Goal: Information Seeking & Learning: Learn about a topic

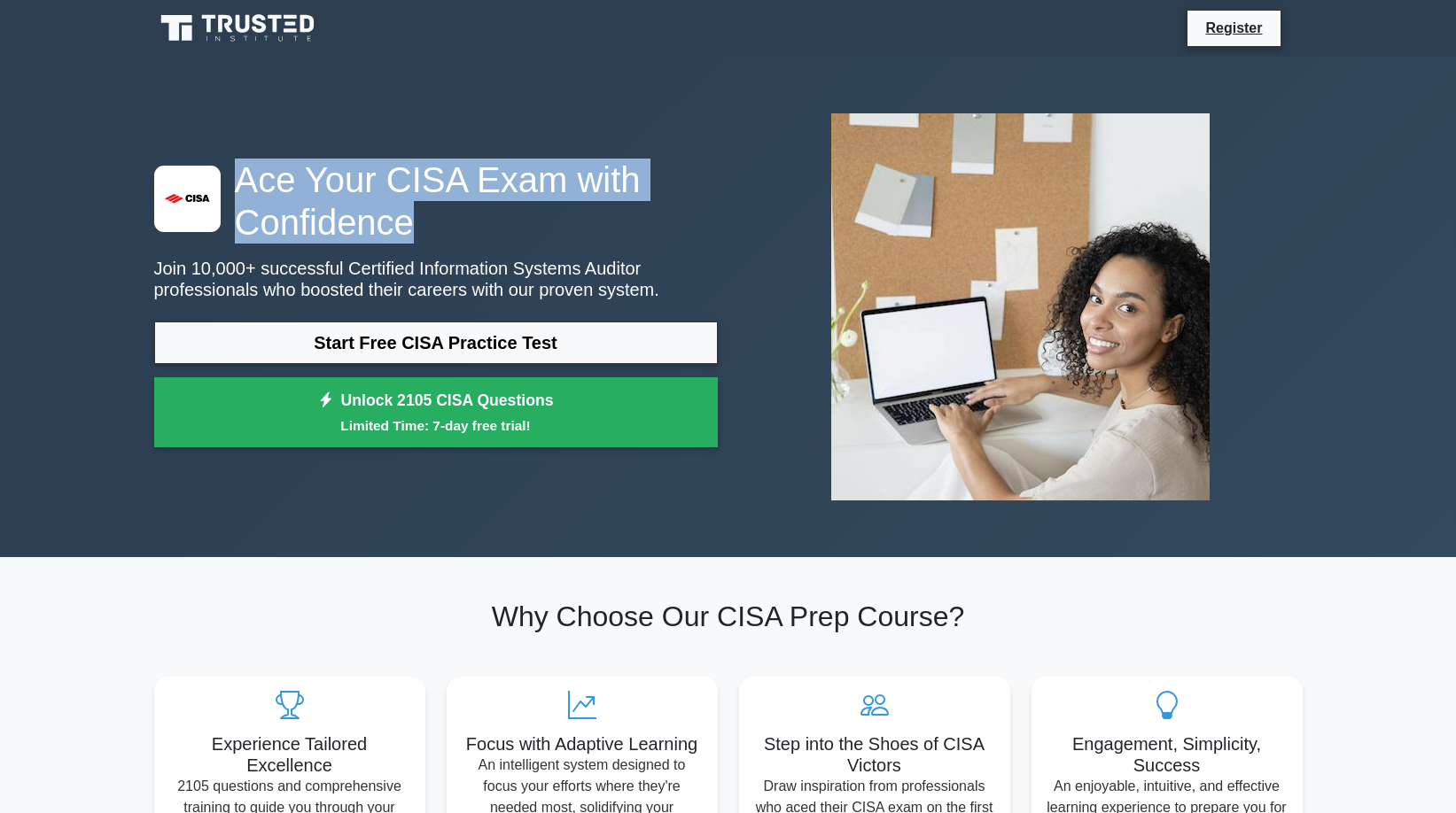
drag, startPoint x: 439, startPoint y: 222, endPoint x: 234, endPoint y: 164, distance: 213.0
click at [234, 164] on h1 "Ace Your CISA Exam with Confidence" at bounding box center [436, 201] width 564 height 85
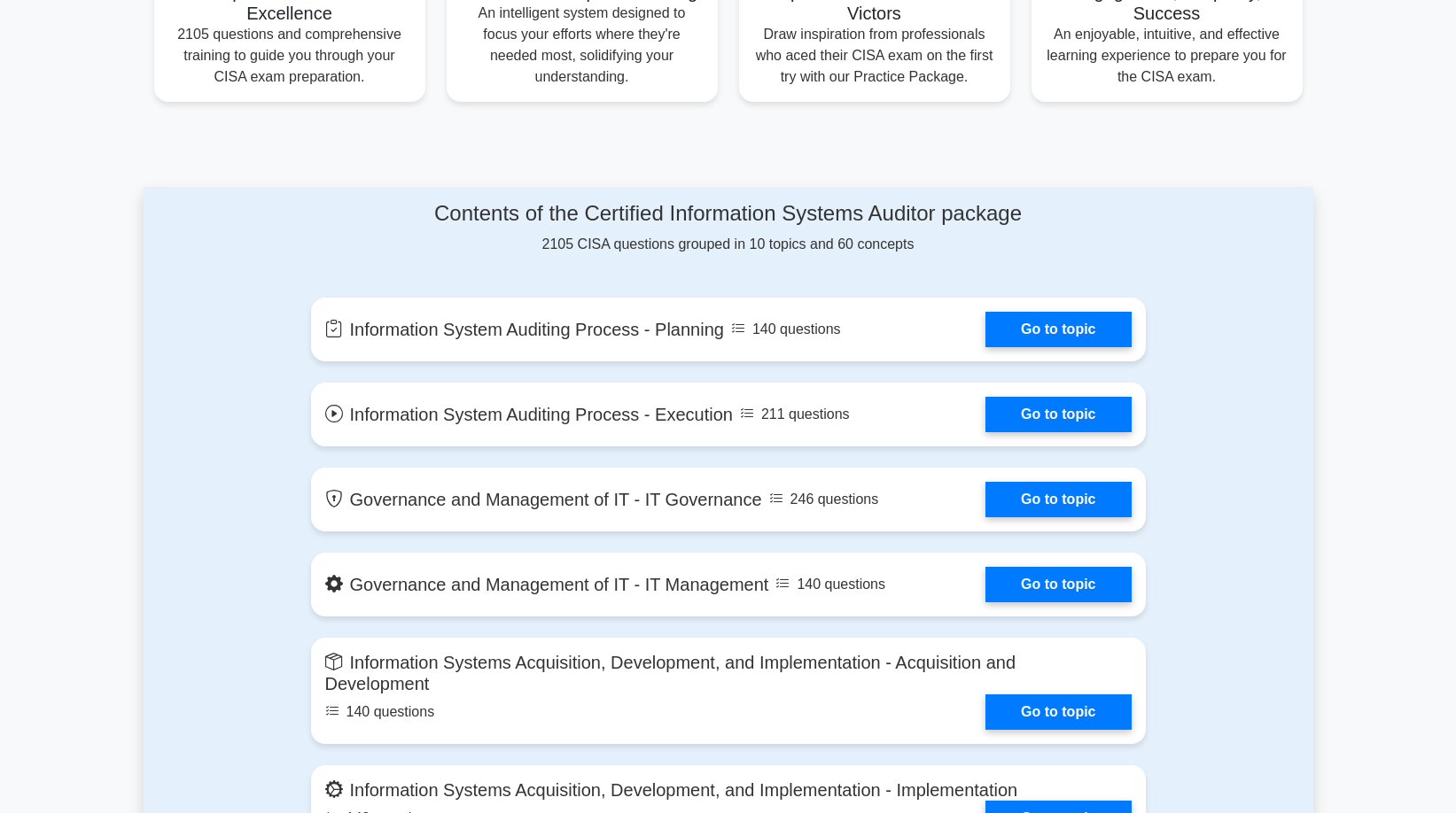
scroll to position [755, 0]
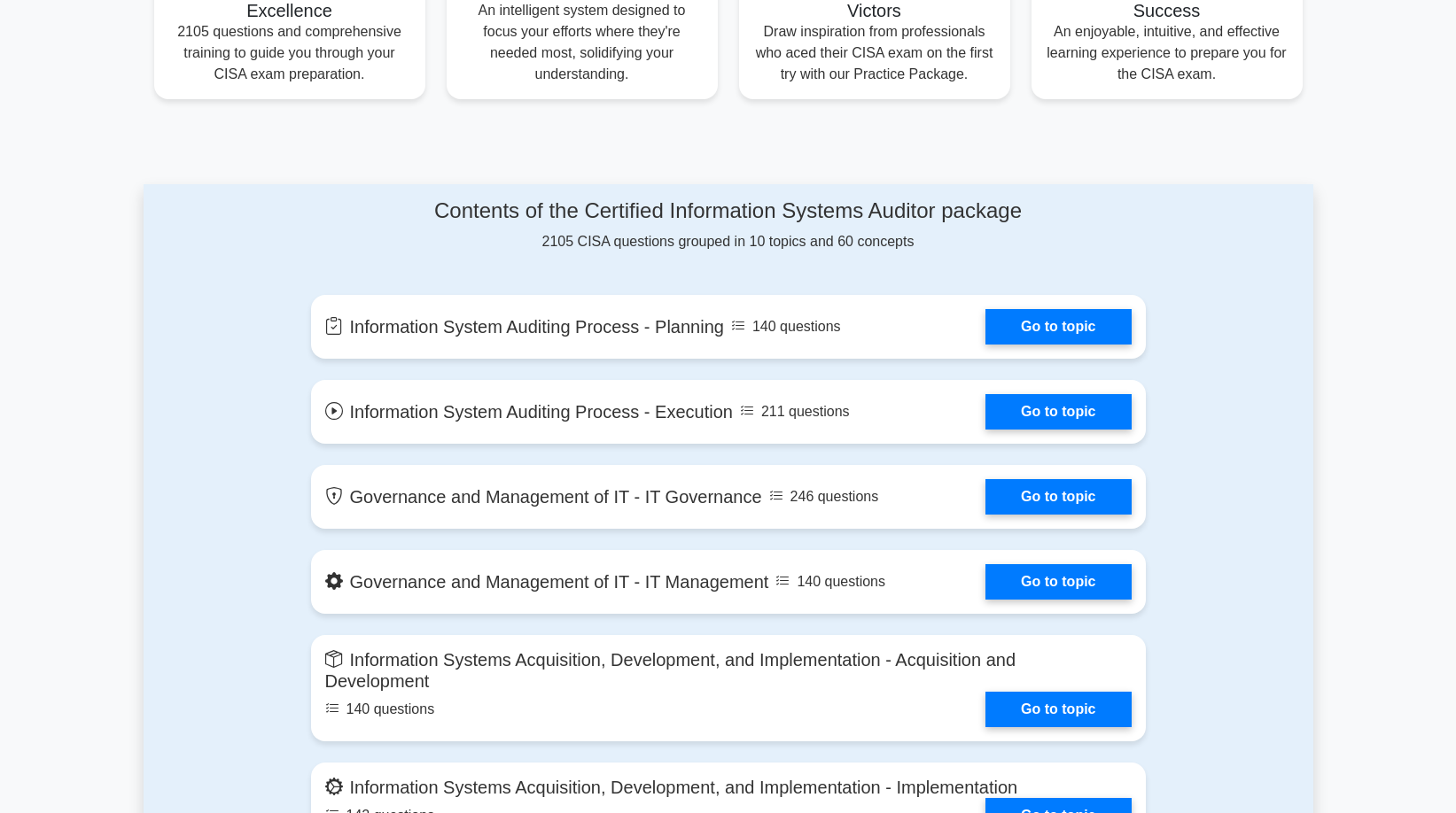
click at [611, 236] on div "Contents of the Certified Information Systems Auditor package 2105 CISA questio…" at bounding box center [728, 226] width 835 height 54
click at [1254, 279] on div "Contents of the Certified Information Systems Auditor package 2105 CISA questio…" at bounding box center [729, 735] width 1170 height 1103
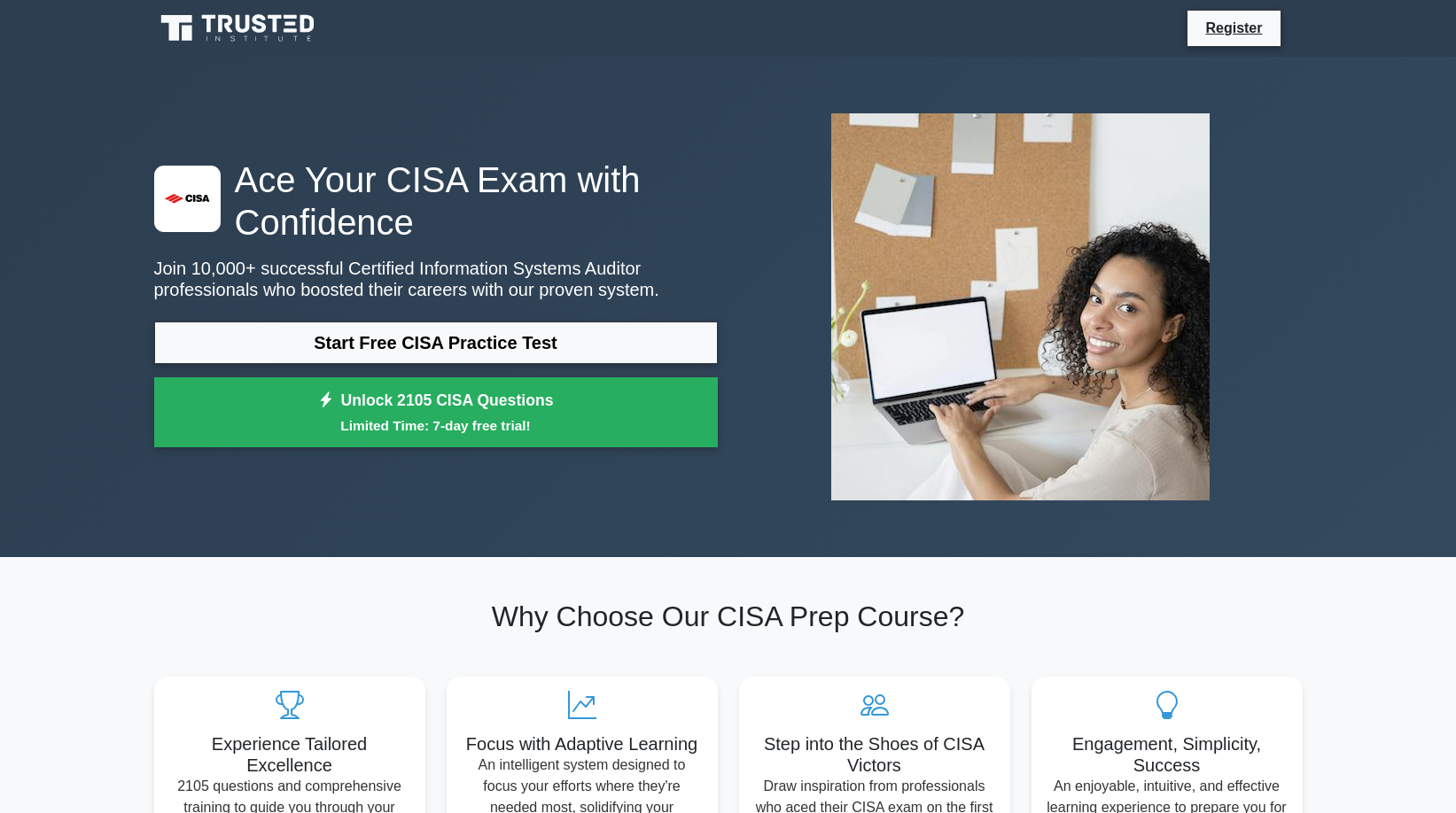
scroll to position [883, 0]
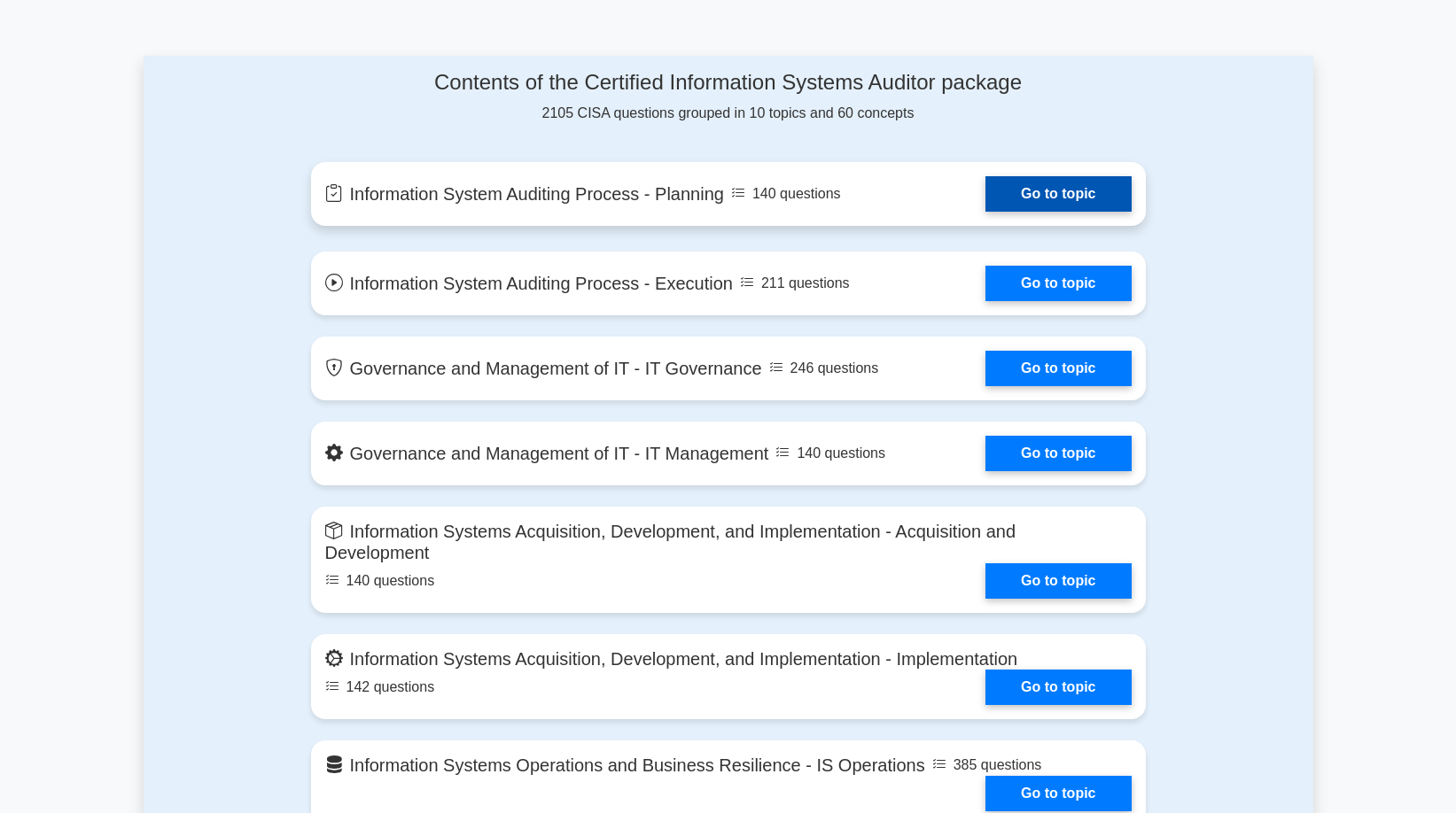
click at [985, 193] on link "Go to topic" at bounding box center [1058, 194] width 145 height 35
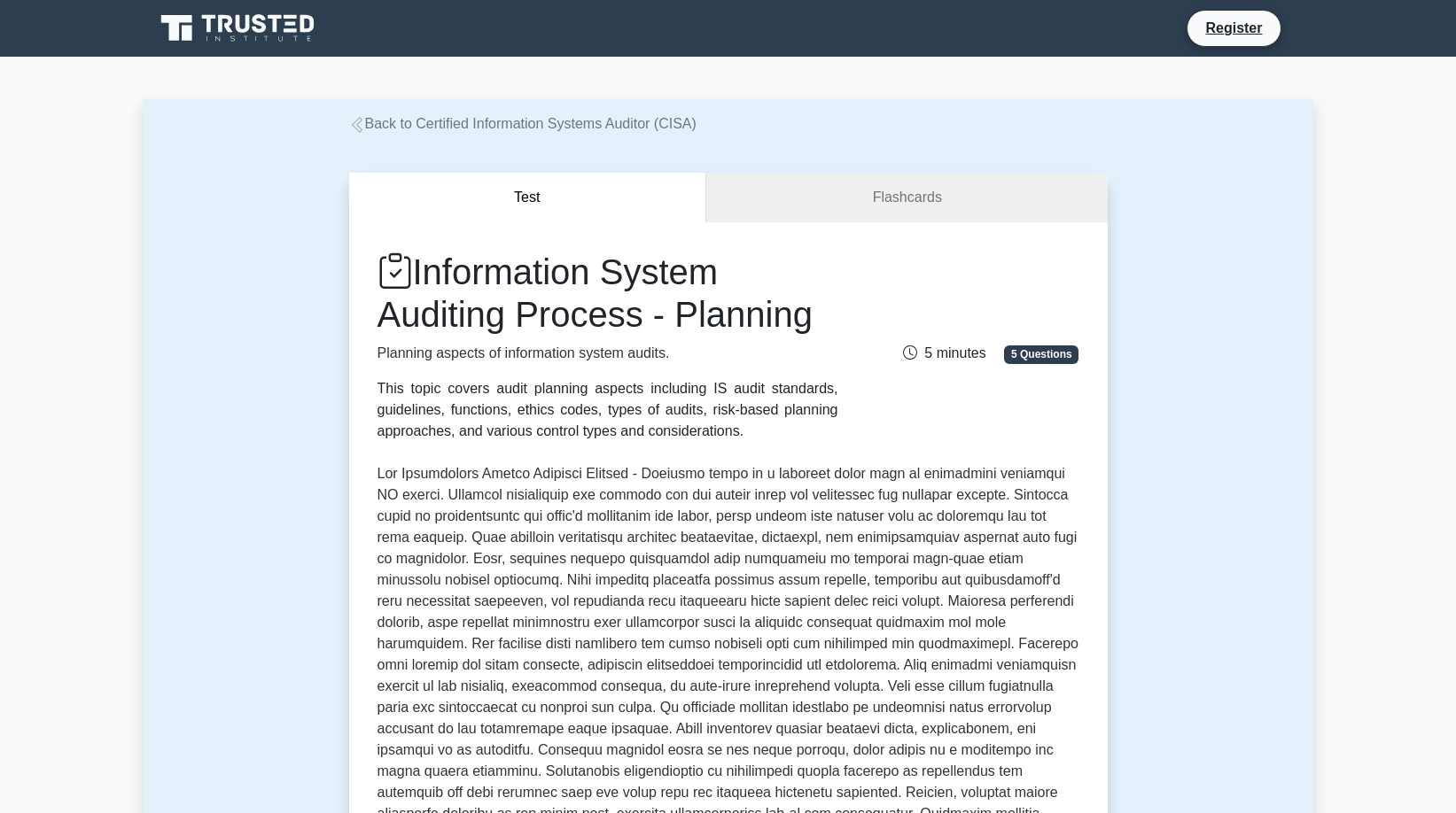
click at [956, 355] on span "5 minutes" at bounding box center [943, 353] width 83 height 15
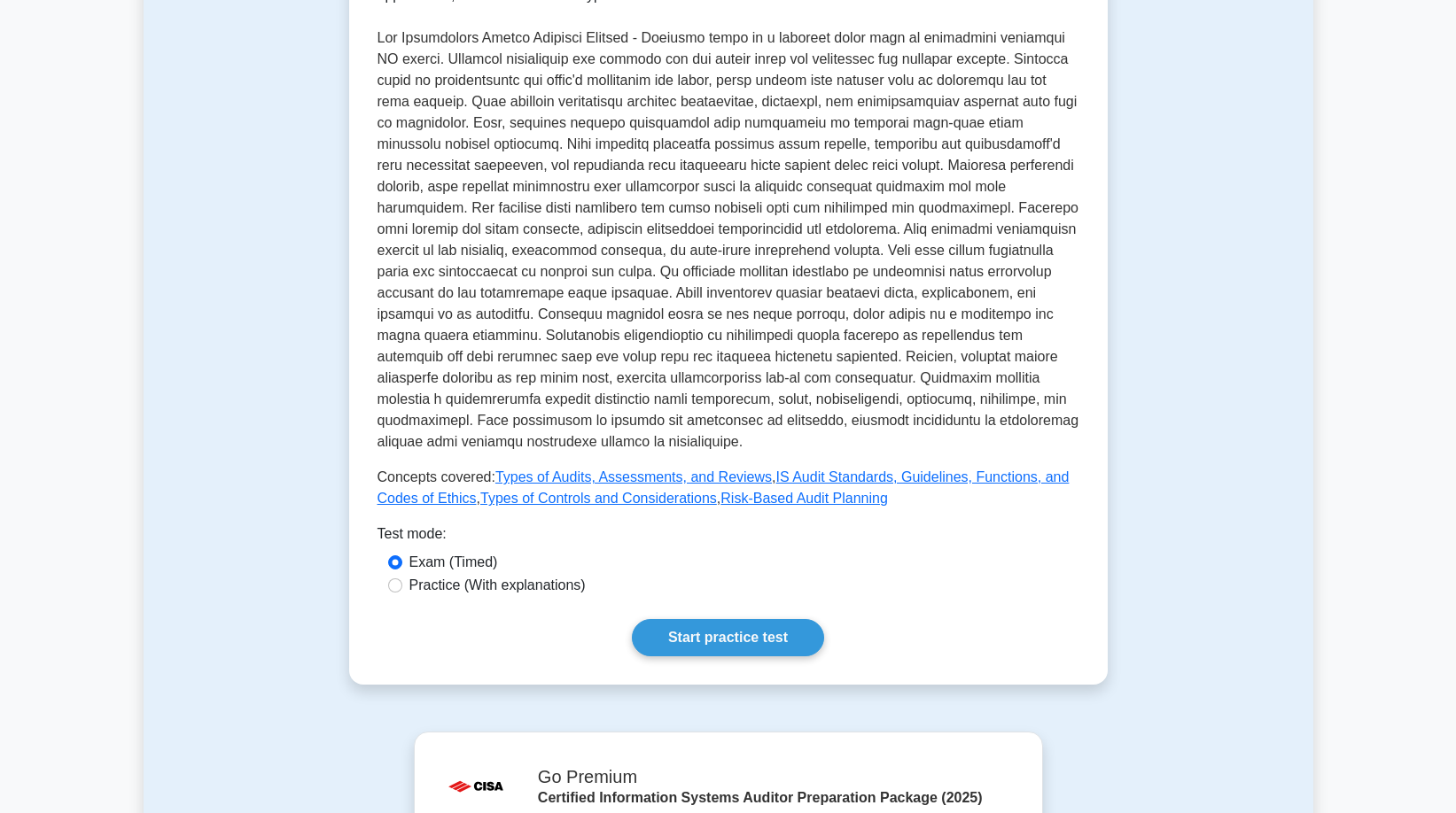
scroll to position [453, 0]
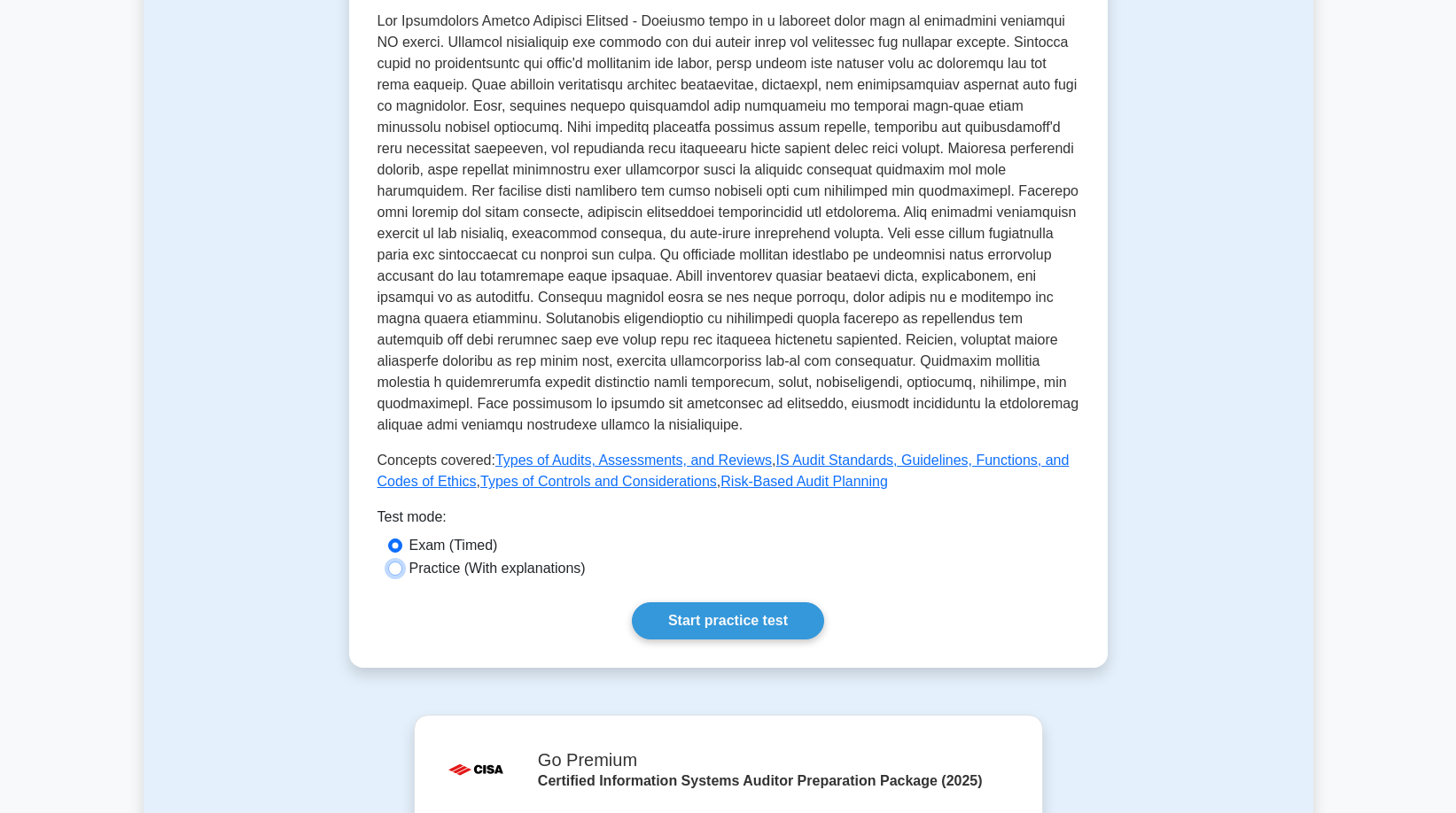
click at [396, 566] on input "Practice (With explanations)" at bounding box center [395, 568] width 14 height 14
radio input "true"
click at [706, 613] on link "Start practice test" at bounding box center [727, 621] width 192 height 37
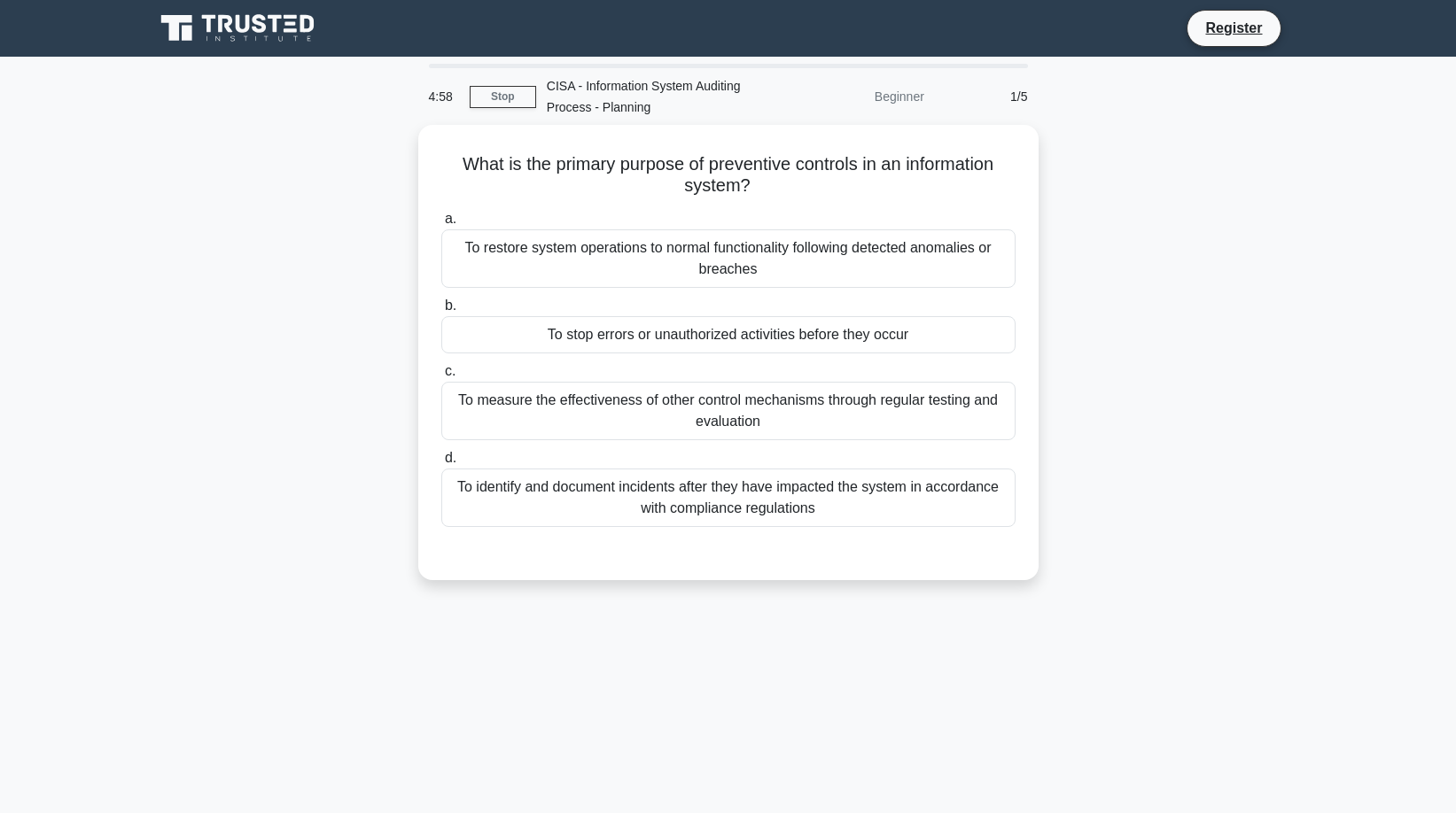
click at [326, 187] on div "What is the primary purpose of preventive controls in an information system? .s…" at bounding box center [729, 363] width 1170 height 476
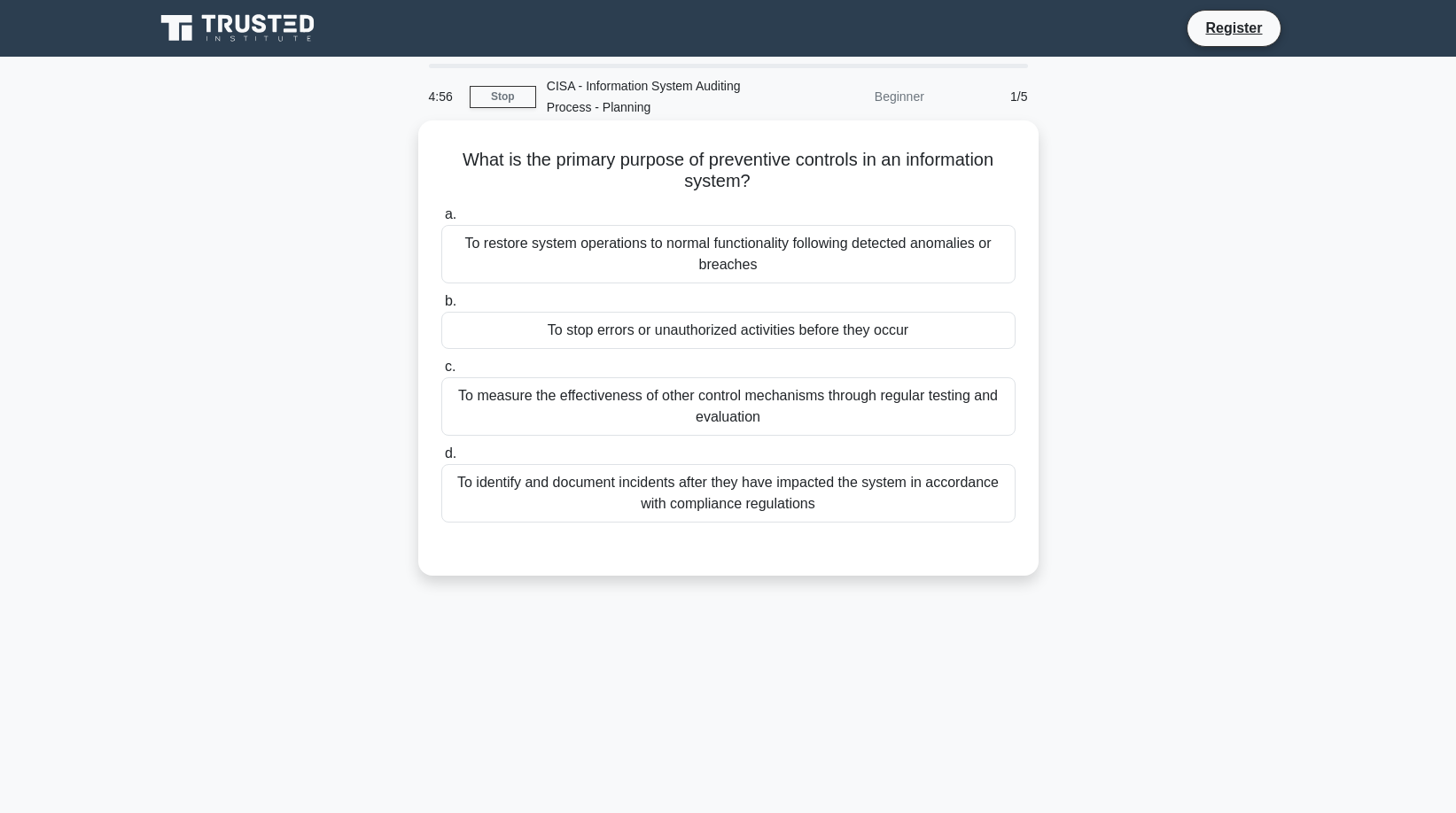
click at [683, 163] on h5 "What is the primary purpose of preventive controls in an information system? .s…" at bounding box center [728, 171] width 578 height 45
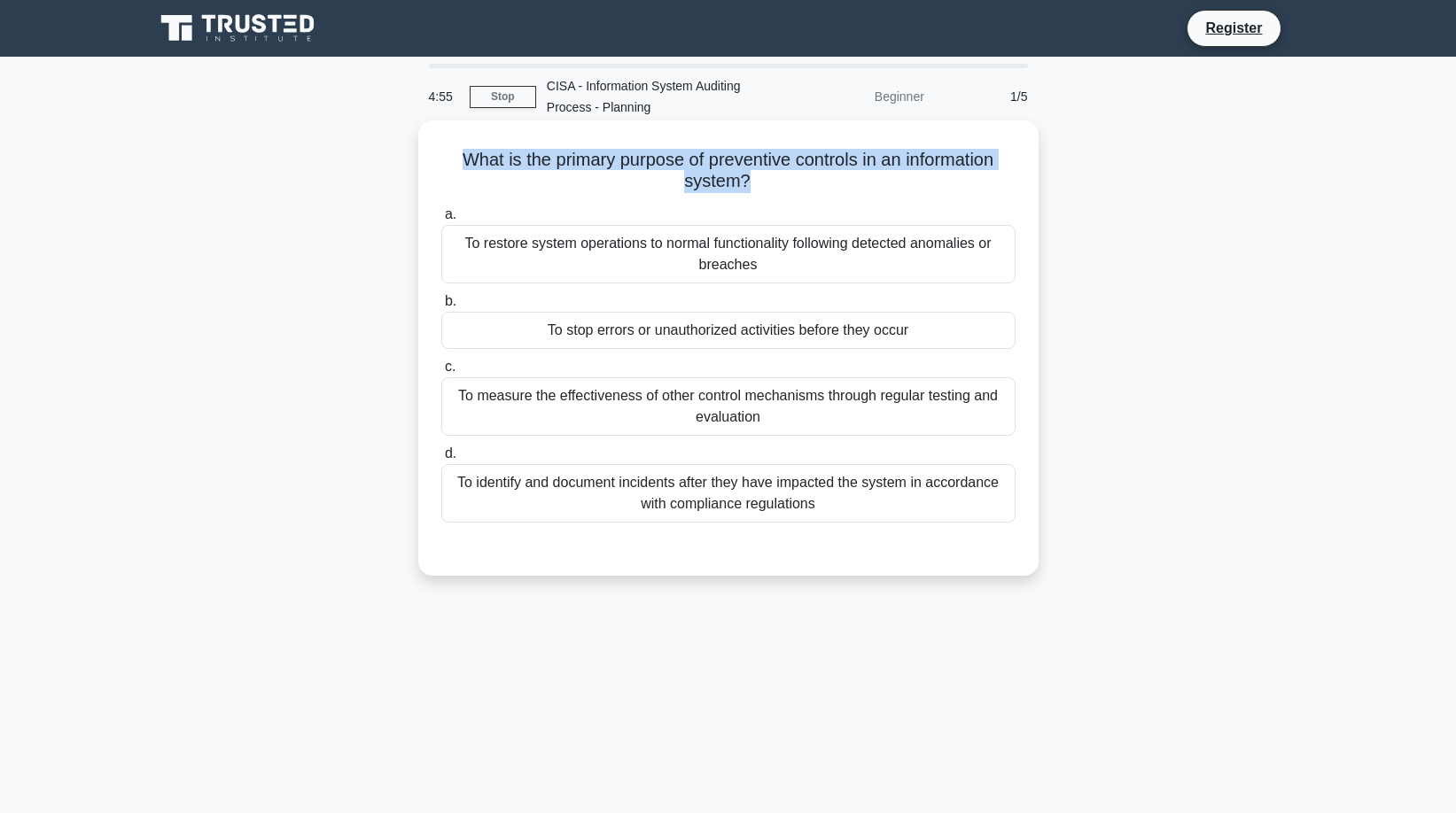
click at [683, 163] on h5 "What is the primary purpose of preventive controls in an information system? .s…" at bounding box center [728, 171] width 578 height 45
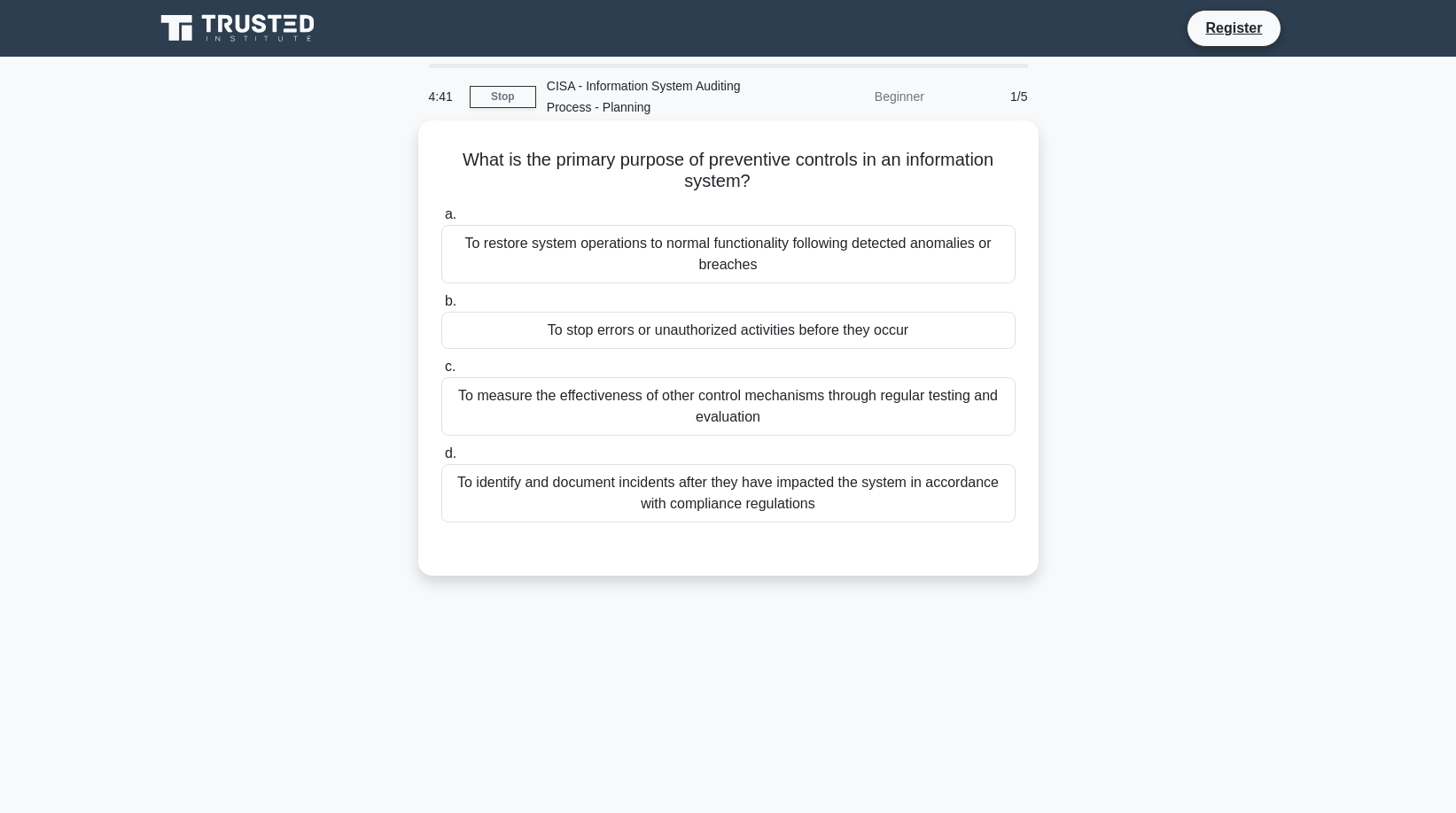
click at [677, 405] on div "To measure the effectiveness of other control mechanisms through regular testin…" at bounding box center [728, 406] width 574 height 58
click at [441, 373] on input "c. To measure the effectiveness of other control mechanisms through regular tes…" at bounding box center [441, 367] width 0 height 11
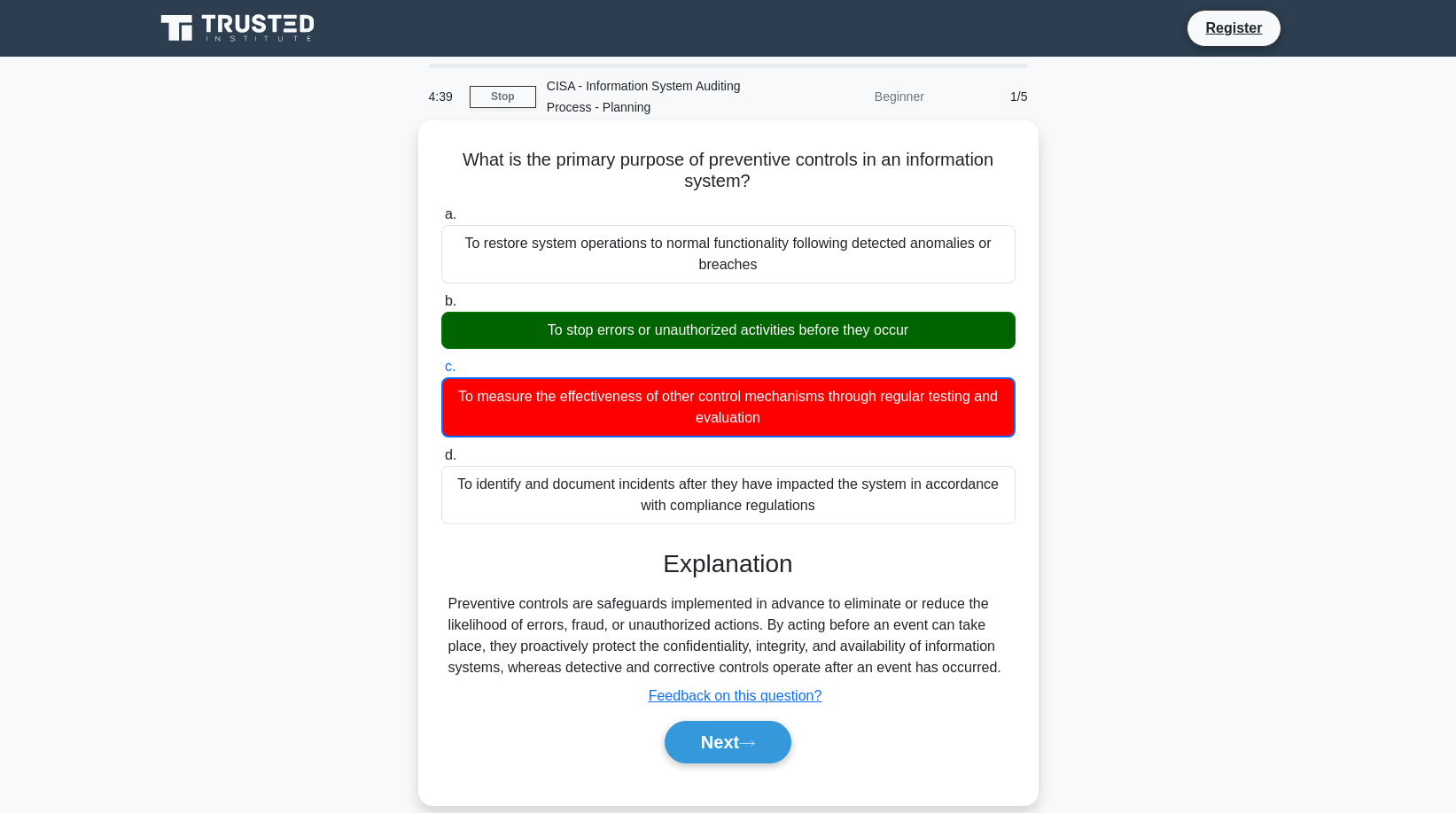
click at [679, 330] on div "To stop errors or unauthorized activities before they occur" at bounding box center [728, 330] width 574 height 37
click at [441, 307] on input "b. To stop errors or unauthorized activities before they occur" at bounding box center [441, 302] width 0 height 11
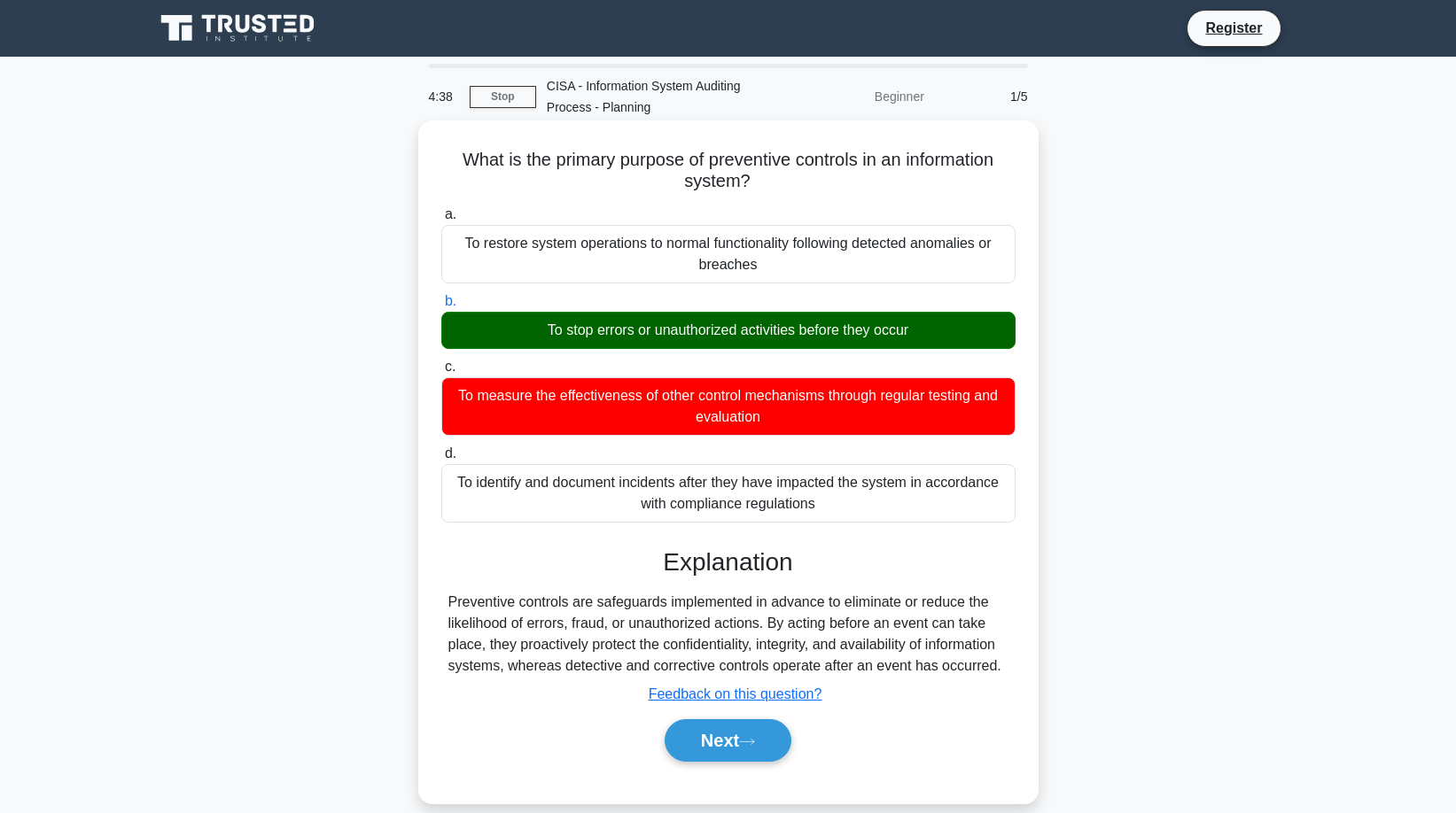
click at [679, 330] on div "To stop errors or unauthorized activities before they occur" at bounding box center [728, 330] width 574 height 37
click at [441, 307] on input "b. To stop errors or unauthorized activities before they occur" at bounding box center [441, 302] width 0 height 11
click at [679, 330] on div "To stop errors or unauthorized activities before they occur" at bounding box center [728, 330] width 574 height 37
click at [441, 307] on input "b. To stop errors or unauthorized activities before they occur" at bounding box center [441, 302] width 0 height 11
click at [679, 330] on div "To stop errors or unauthorized activities before they occur" at bounding box center [728, 330] width 574 height 37
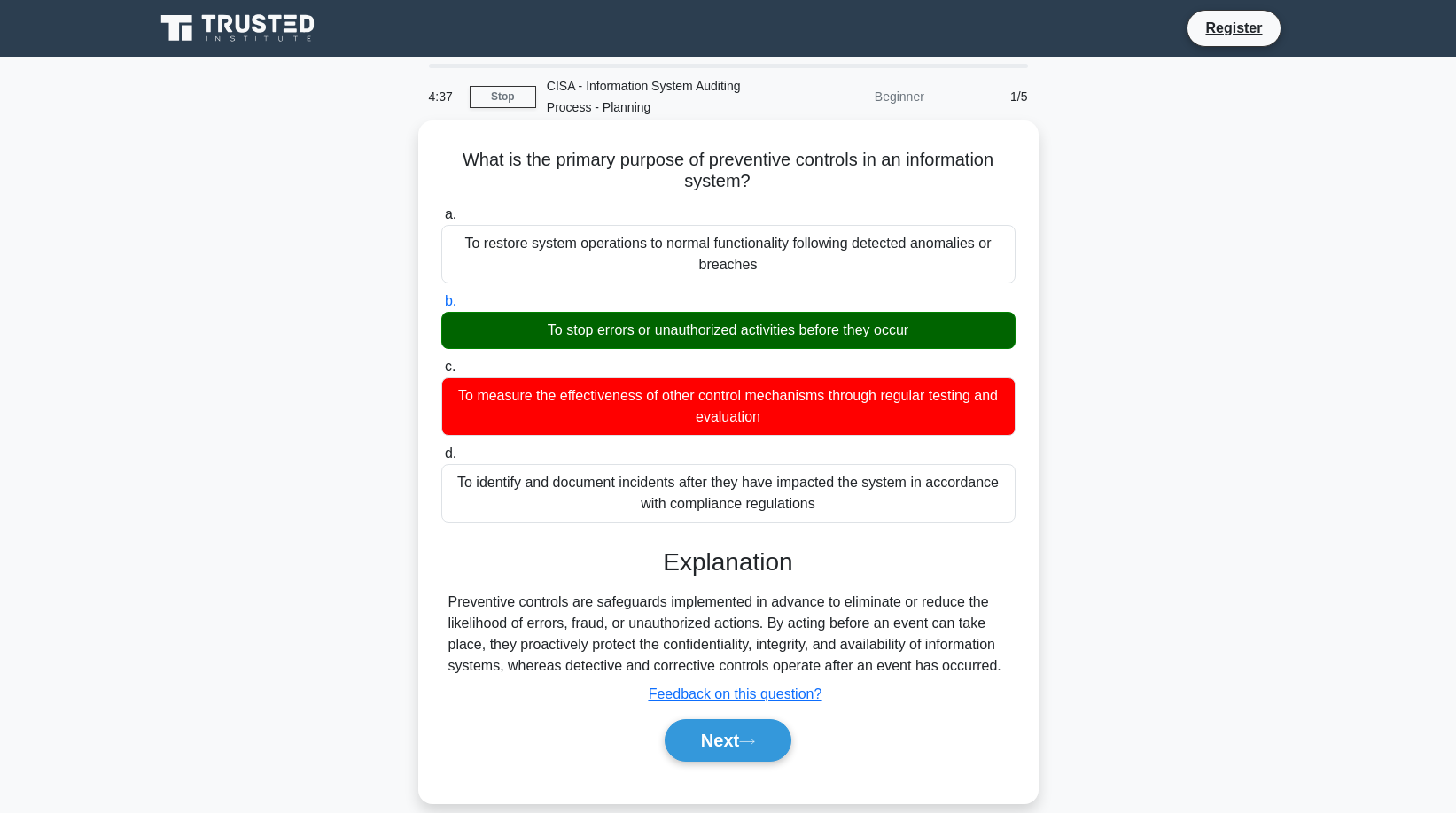
click at [441, 307] on input "b. To stop errors or unauthorized activities before they occur" at bounding box center [441, 302] width 0 height 11
click at [679, 330] on div "To stop errors or unauthorized activities before they occur" at bounding box center [728, 330] width 574 height 37
click at [441, 307] on input "b. To stop errors or unauthorized activities before they occur" at bounding box center [441, 302] width 0 height 11
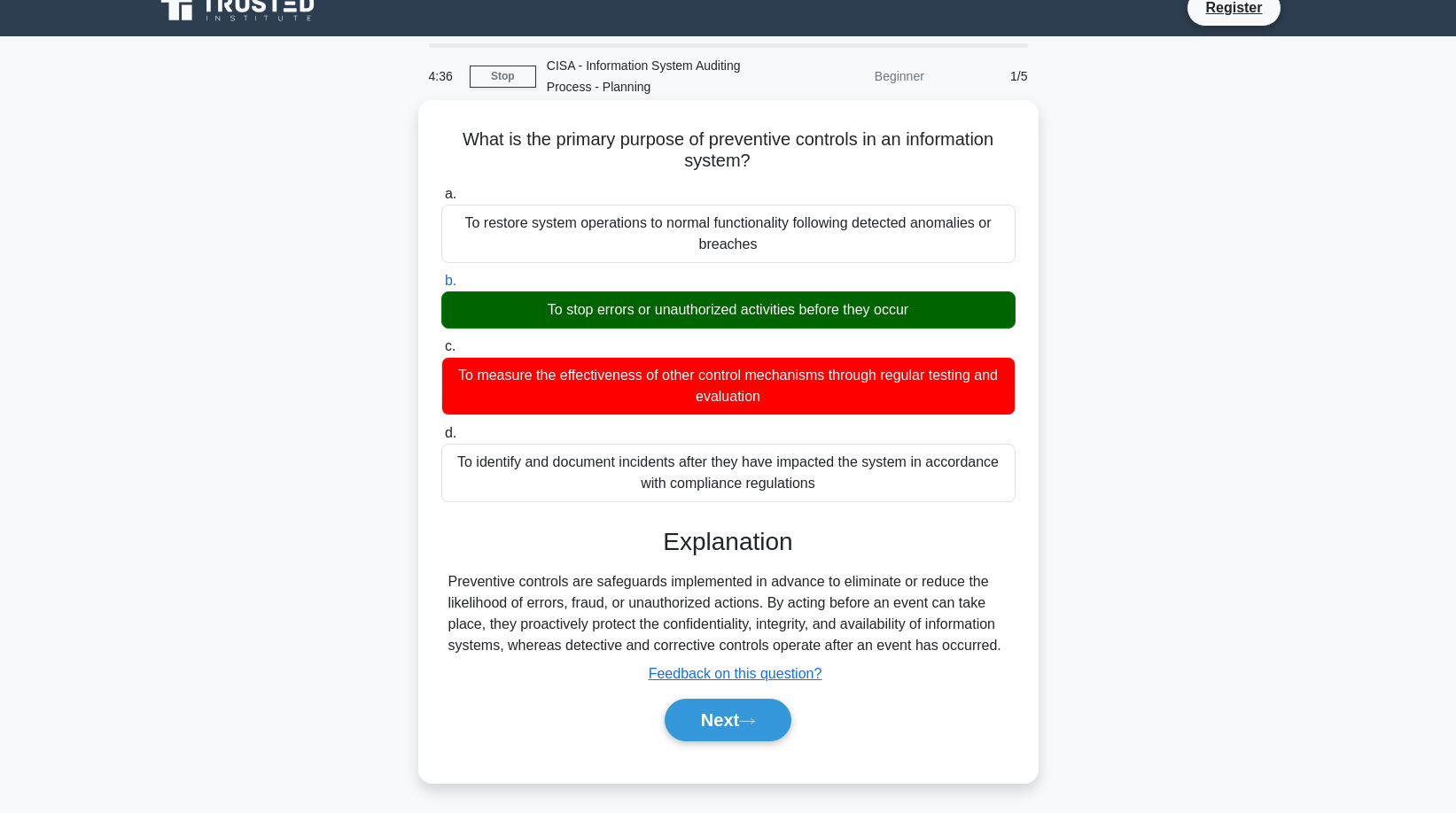
scroll to position [30, 0]
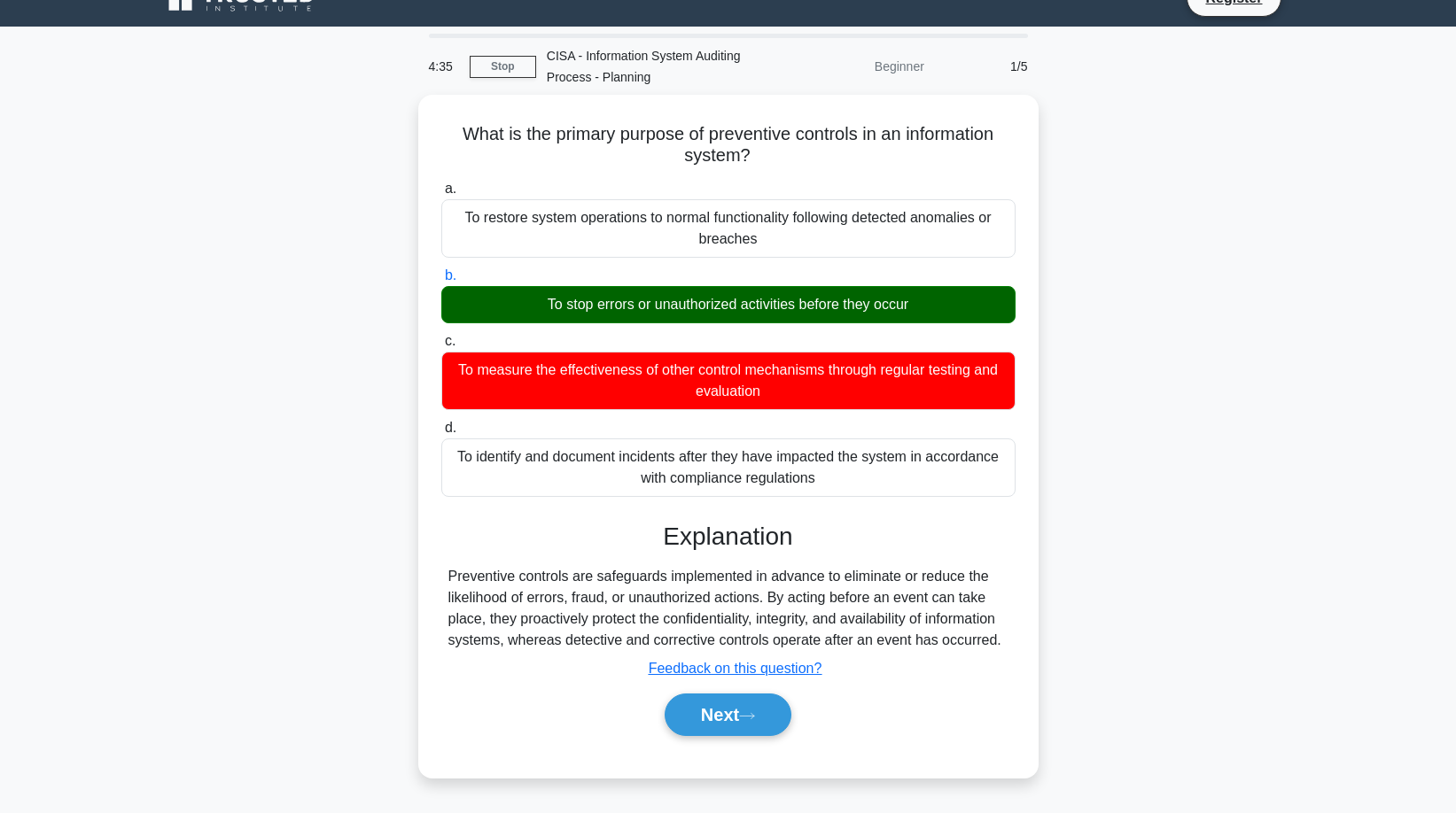
click at [309, 311] on div "What is the primary purpose of preventive controls in an information system? .s…" at bounding box center [729, 446] width 1170 height 704
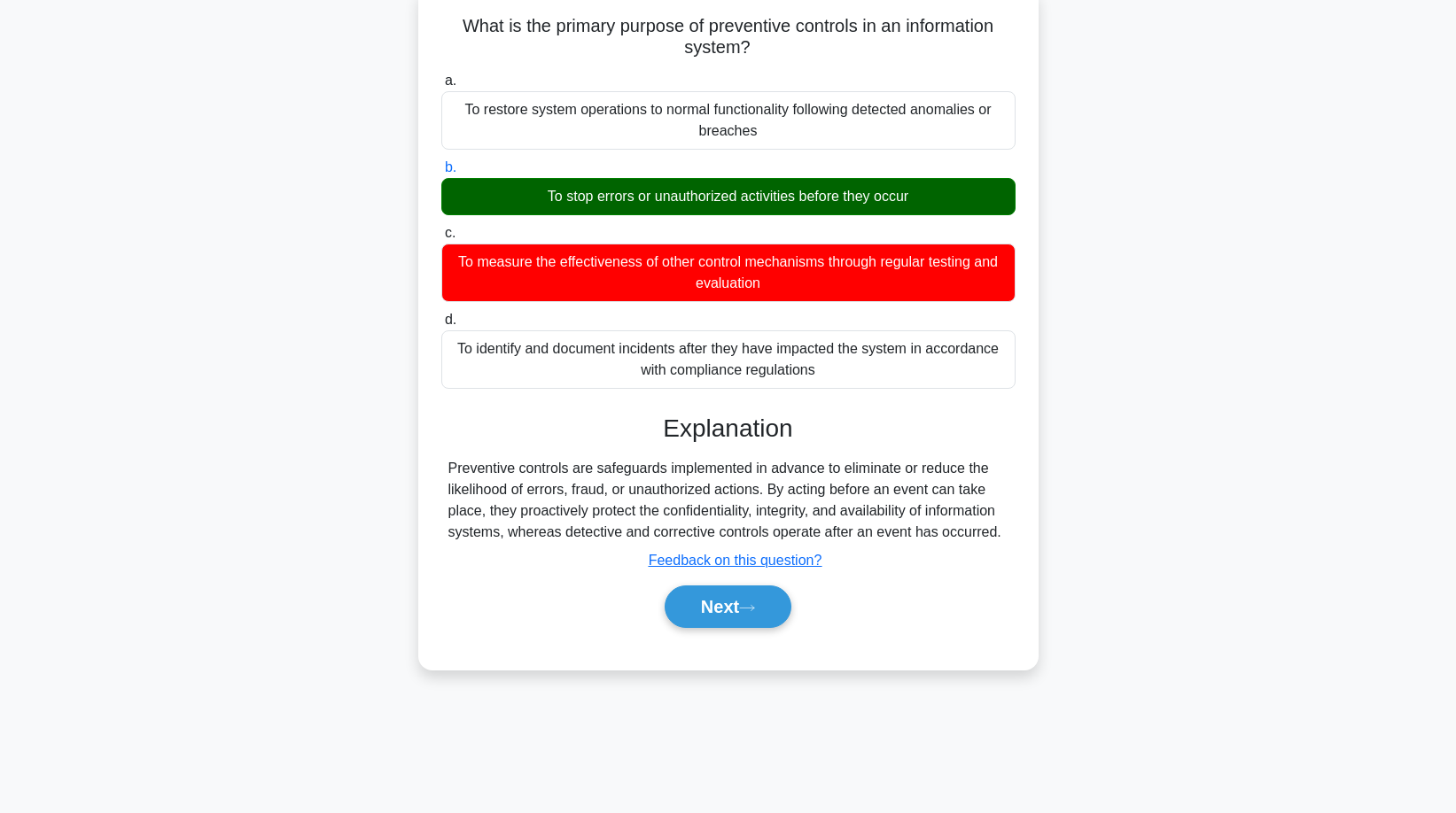
scroll to position [144, 0]
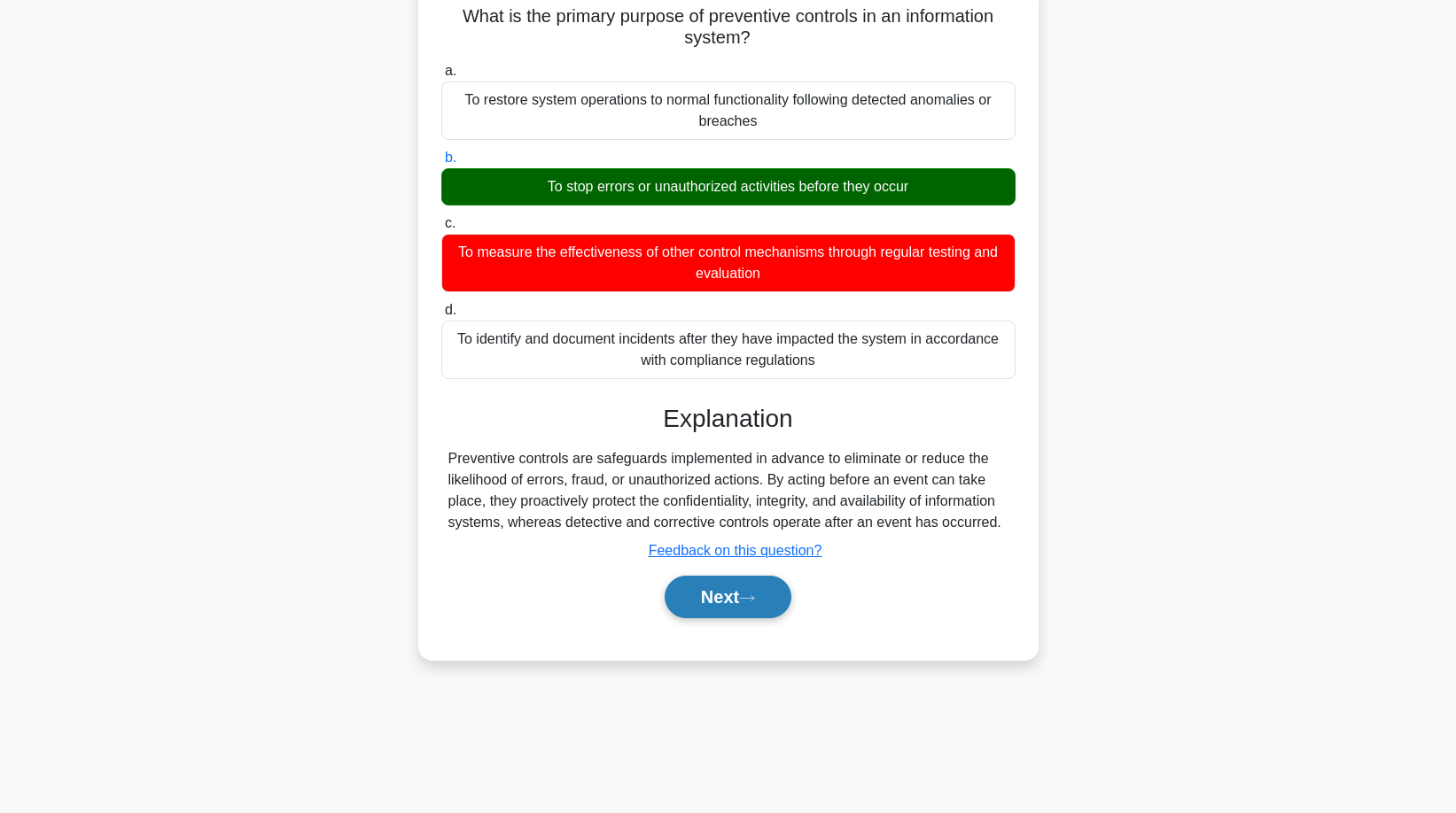
click at [704, 591] on button "Next" at bounding box center [728, 597] width 126 height 43
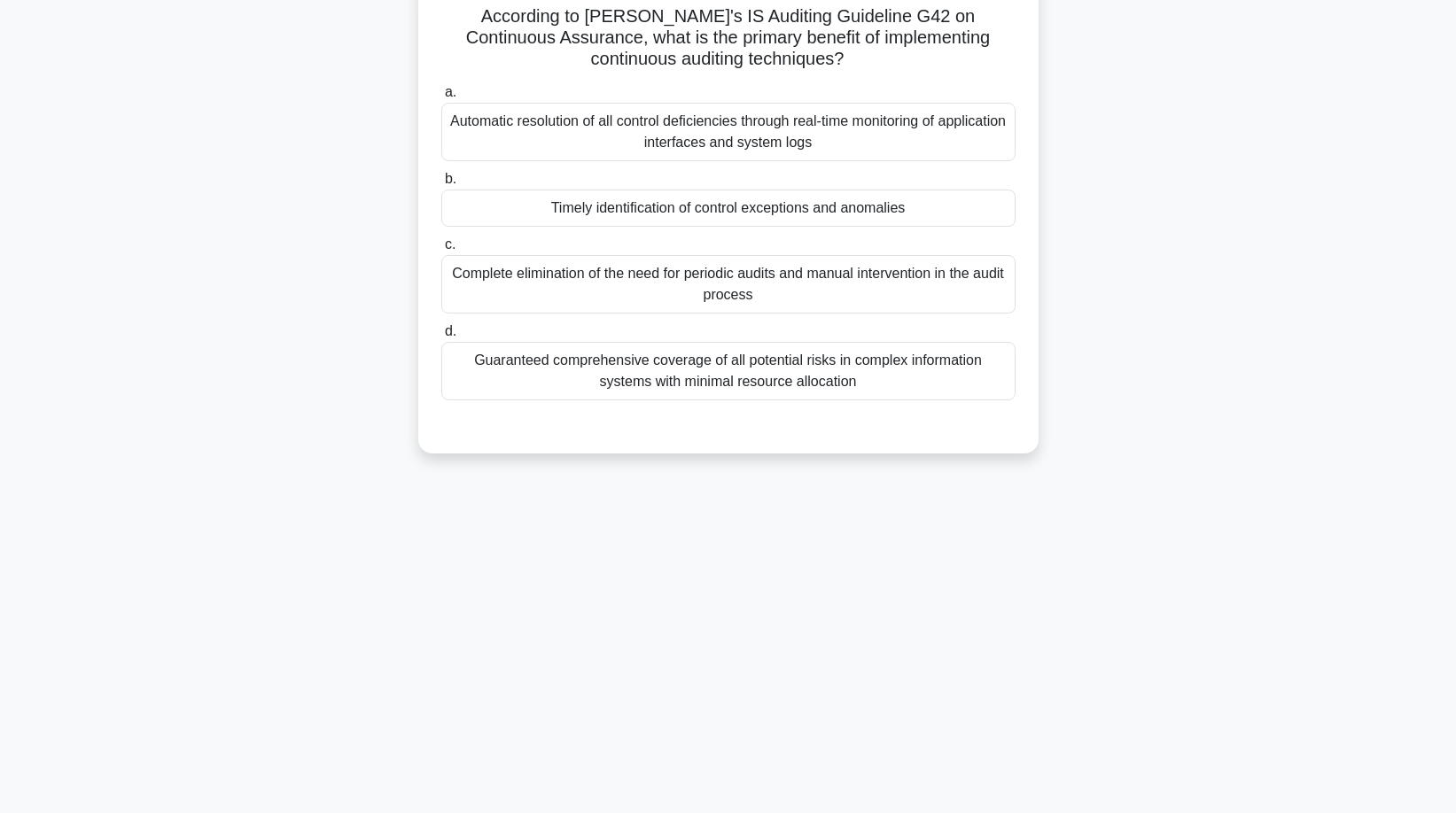
click at [687, 207] on div "Timely identification of control exceptions and anomalies" at bounding box center [728, 208] width 574 height 37
click at [441, 185] on input "b. Timely identification of control exceptions and anomalies" at bounding box center [441, 179] width 0 height 11
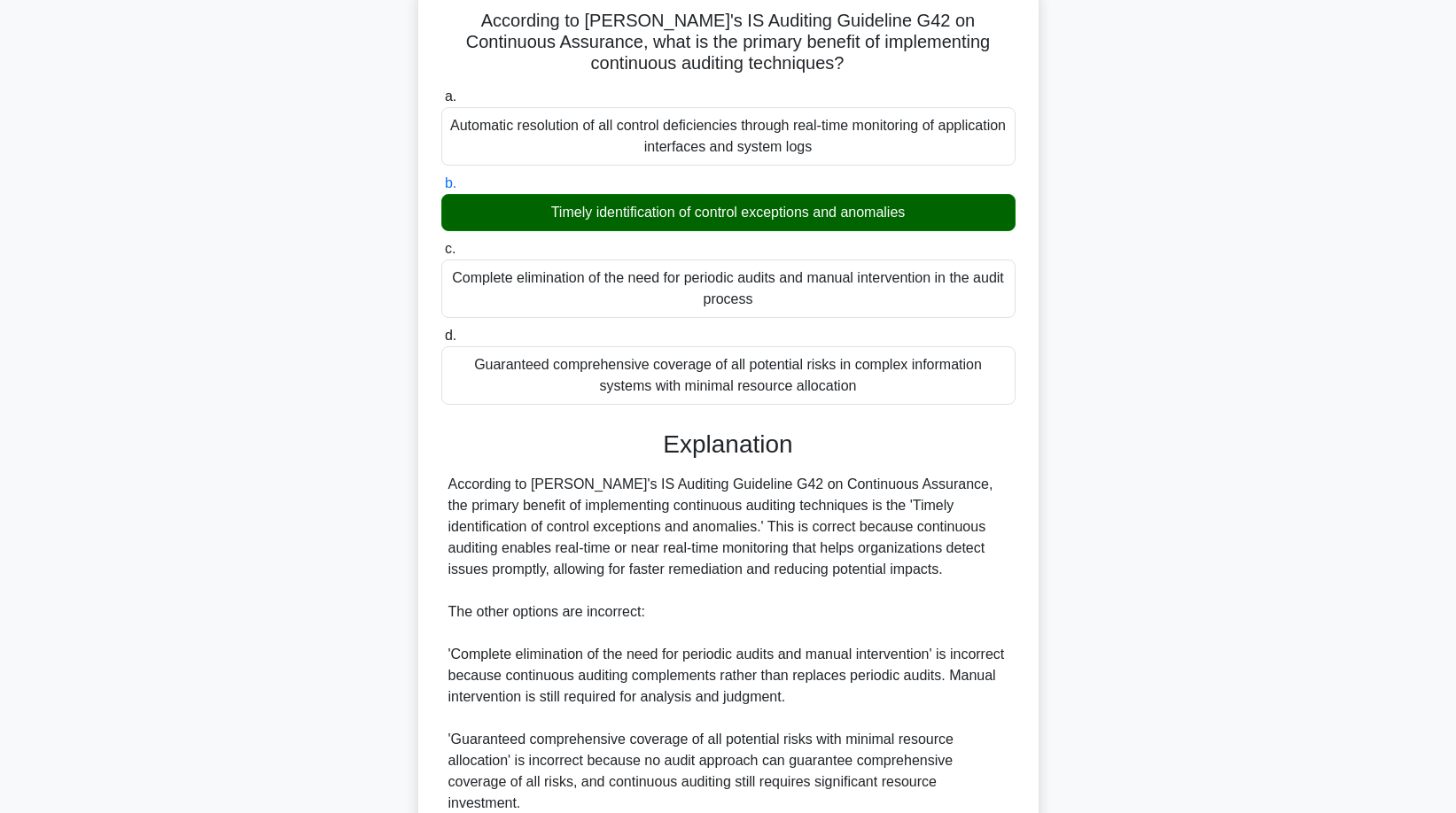
click at [278, 334] on div "According to ISACA's IS Auditing Guideline G42 on Continuous Assurance, what is…" at bounding box center [729, 514] width 1170 height 1065
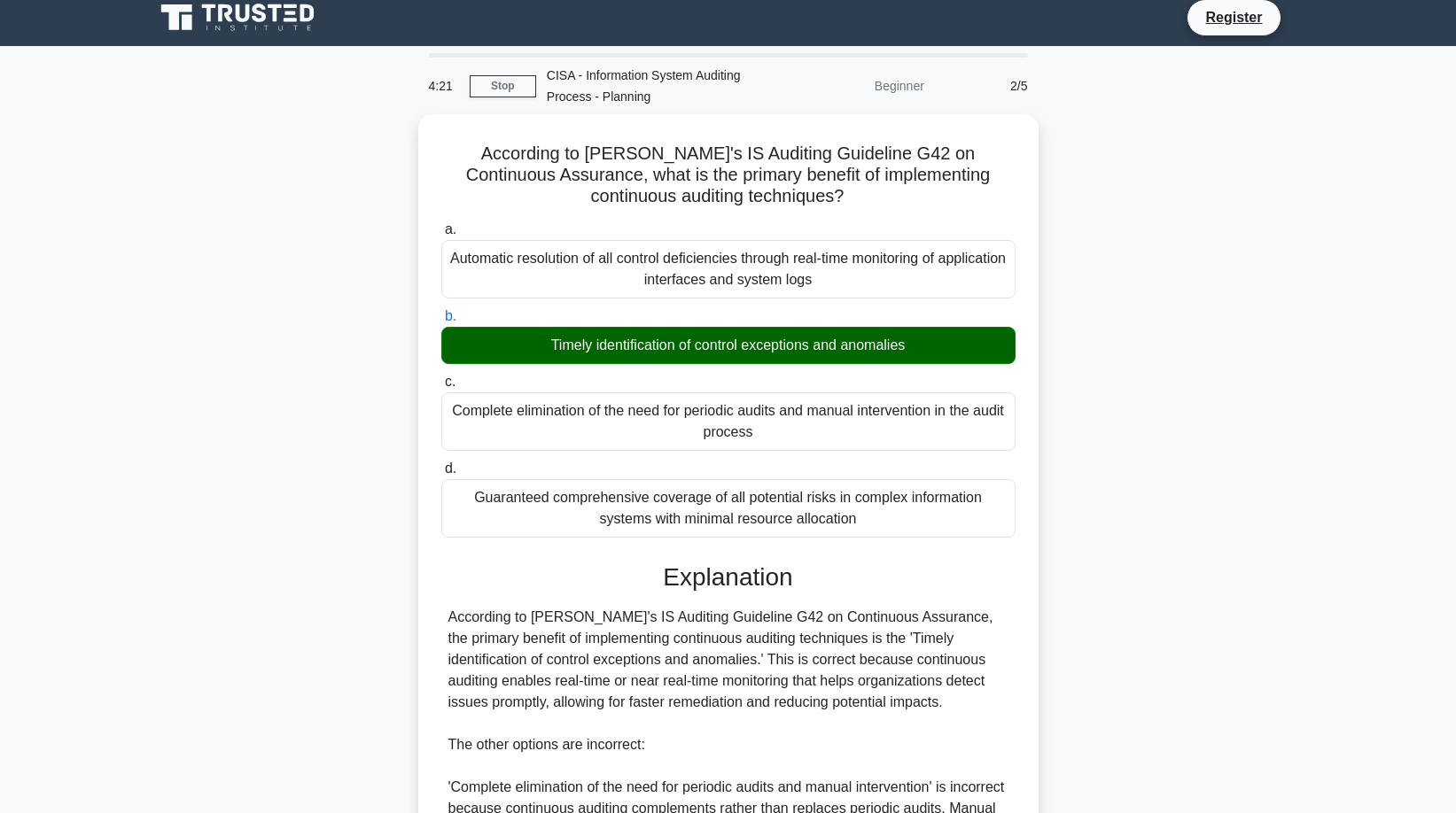
scroll to position [0, 0]
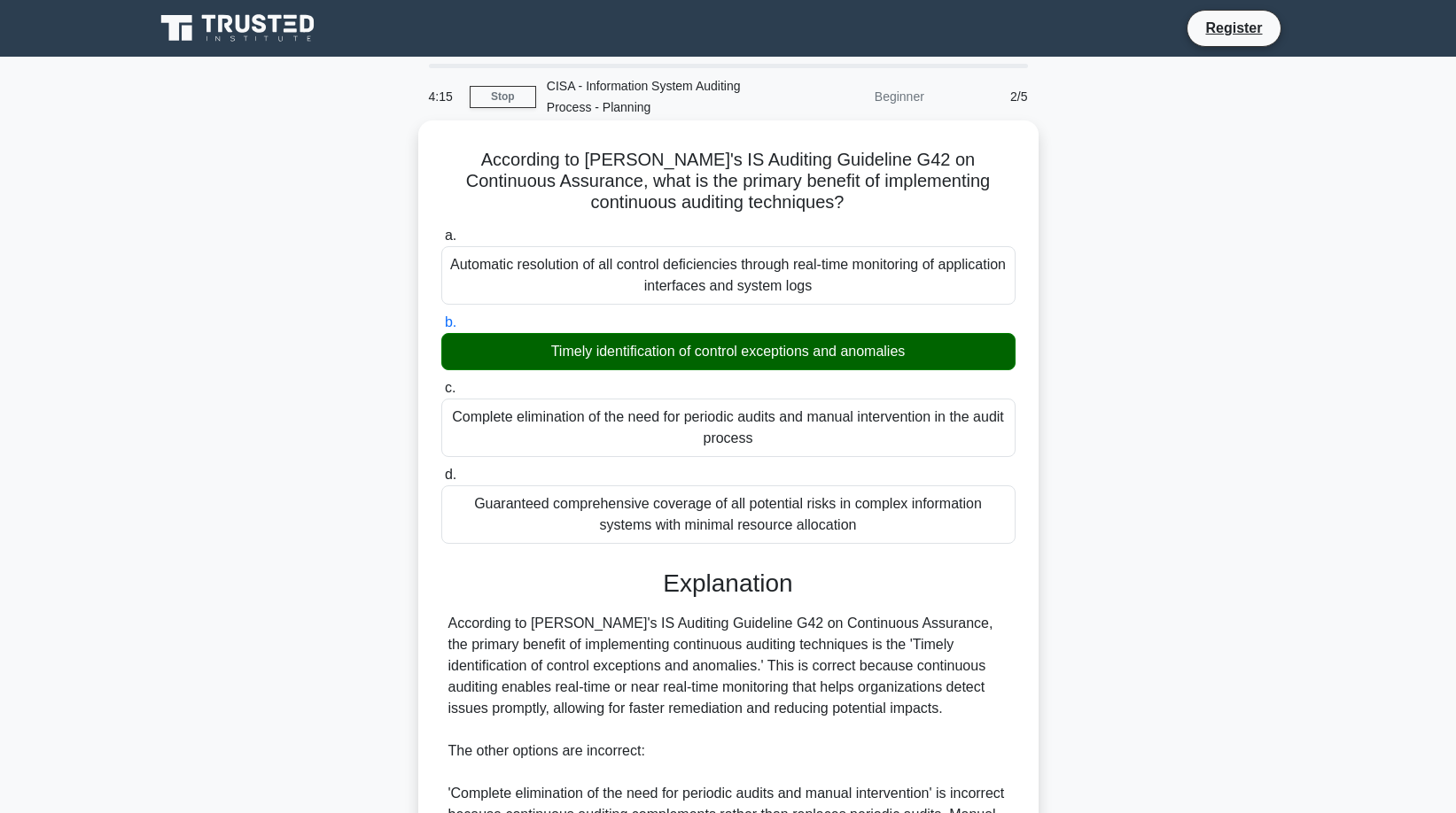
click at [689, 164] on h5 "According to ISACA's IS Auditing Guideline G42 on Continuous Assurance, what is…" at bounding box center [728, 181] width 578 height 66
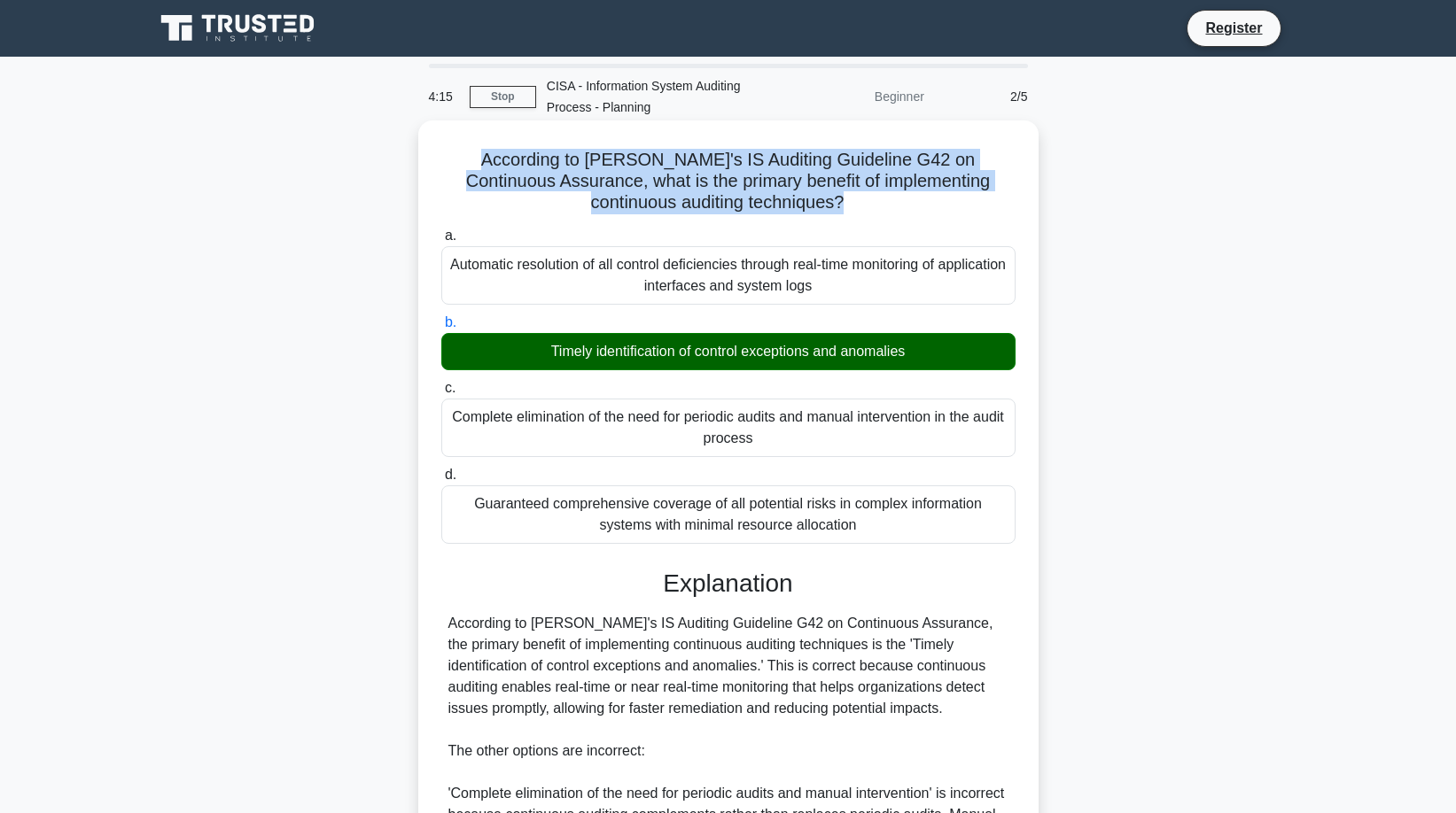
click at [689, 164] on h5 "According to ISACA's IS Auditing Guideline G42 on Continuous Assurance, what is…" at bounding box center [728, 181] width 578 height 66
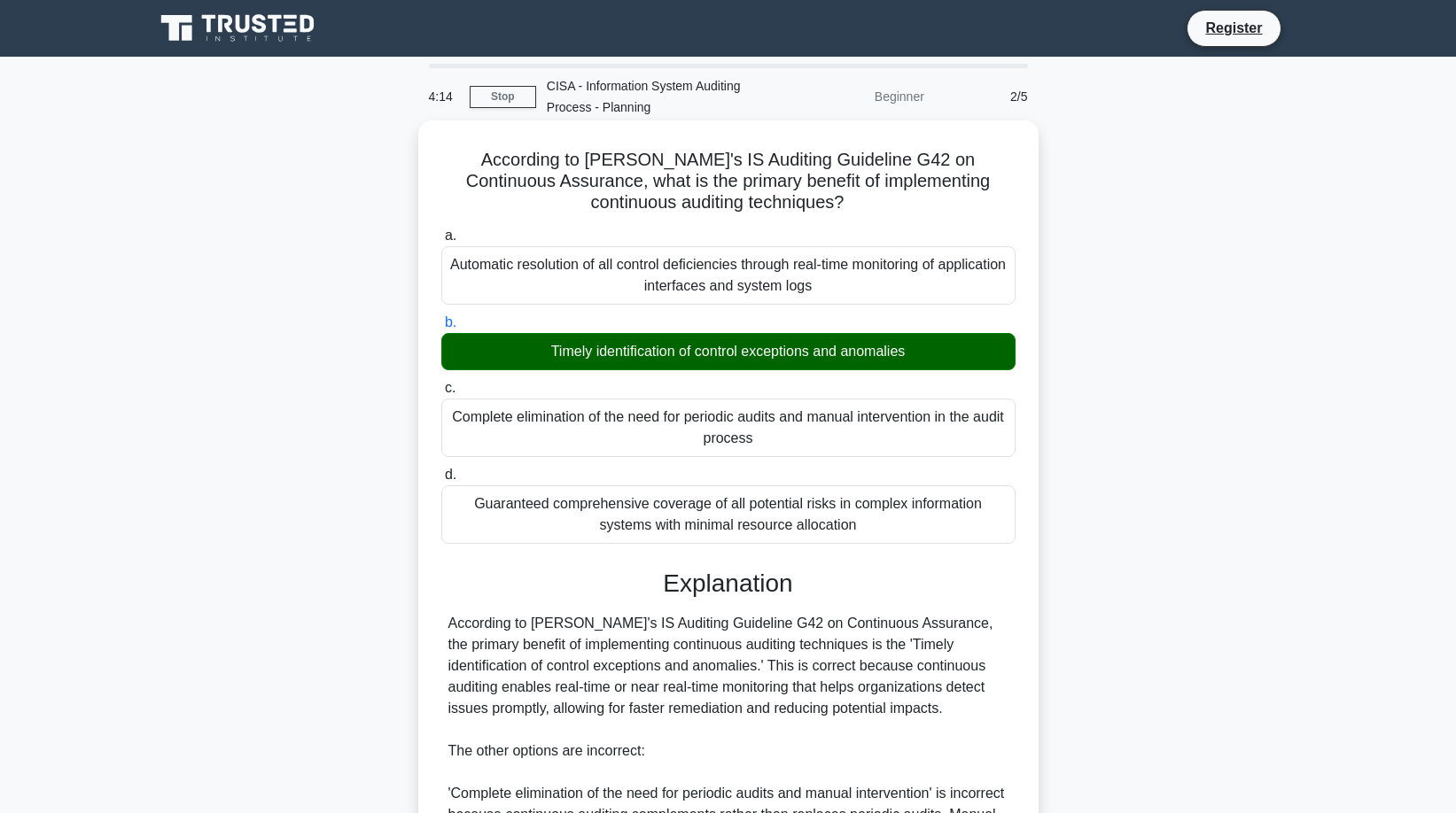
click at [689, 164] on h5 "According to ISACA's IS Auditing Guideline G42 on Continuous Assurance, what is…" at bounding box center [728, 181] width 578 height 66
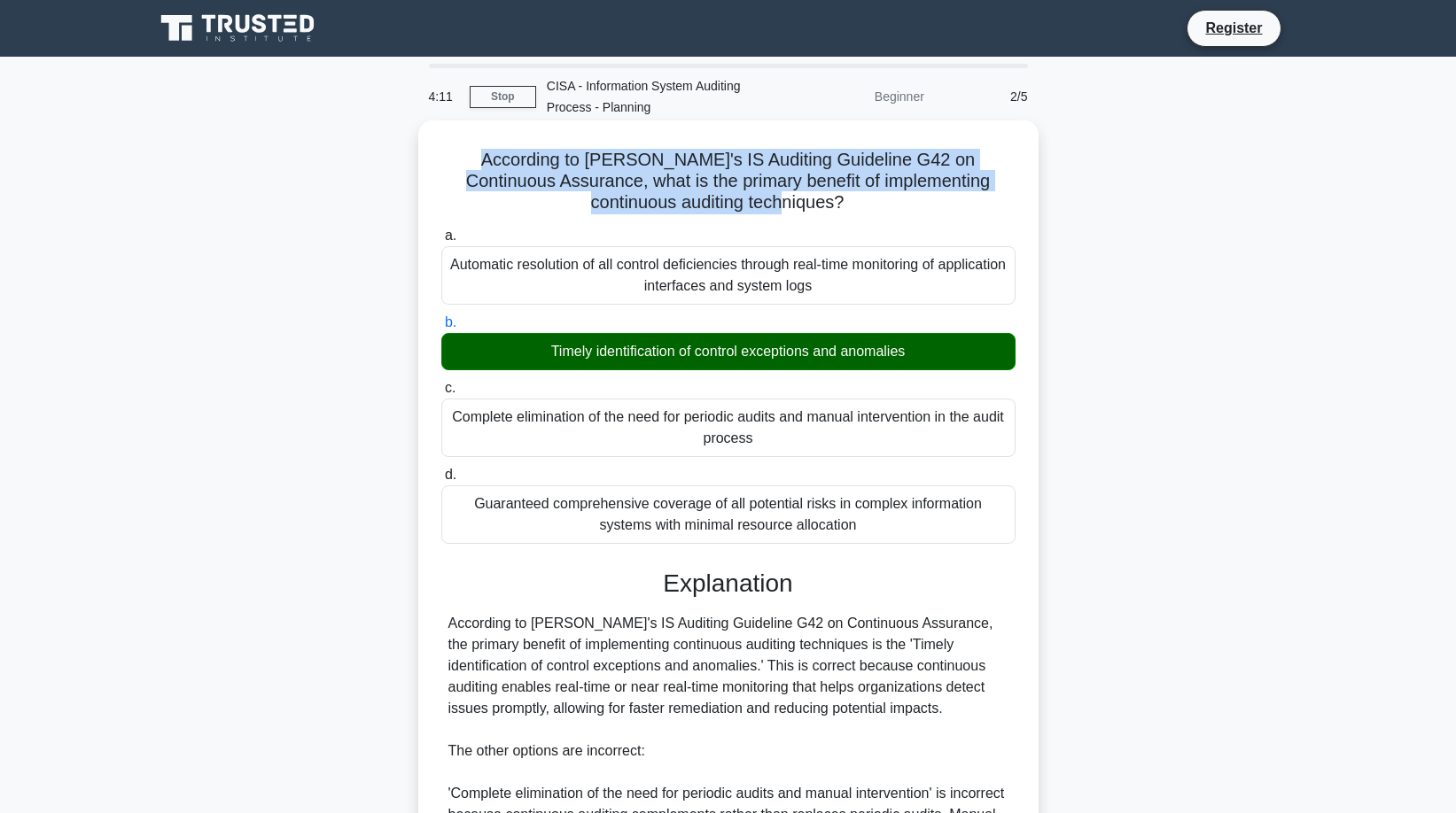
drag, startPoint x: 485, startPoint y: 162, endPoint x: 851, endPoint y: 217, distance: 370.1
click at [851, 217] on div "According to ISACA's IS Auditing Guideline G42 on Continuous Assurance, what is…" at bounding box center [728, 642] width 606 height 1030
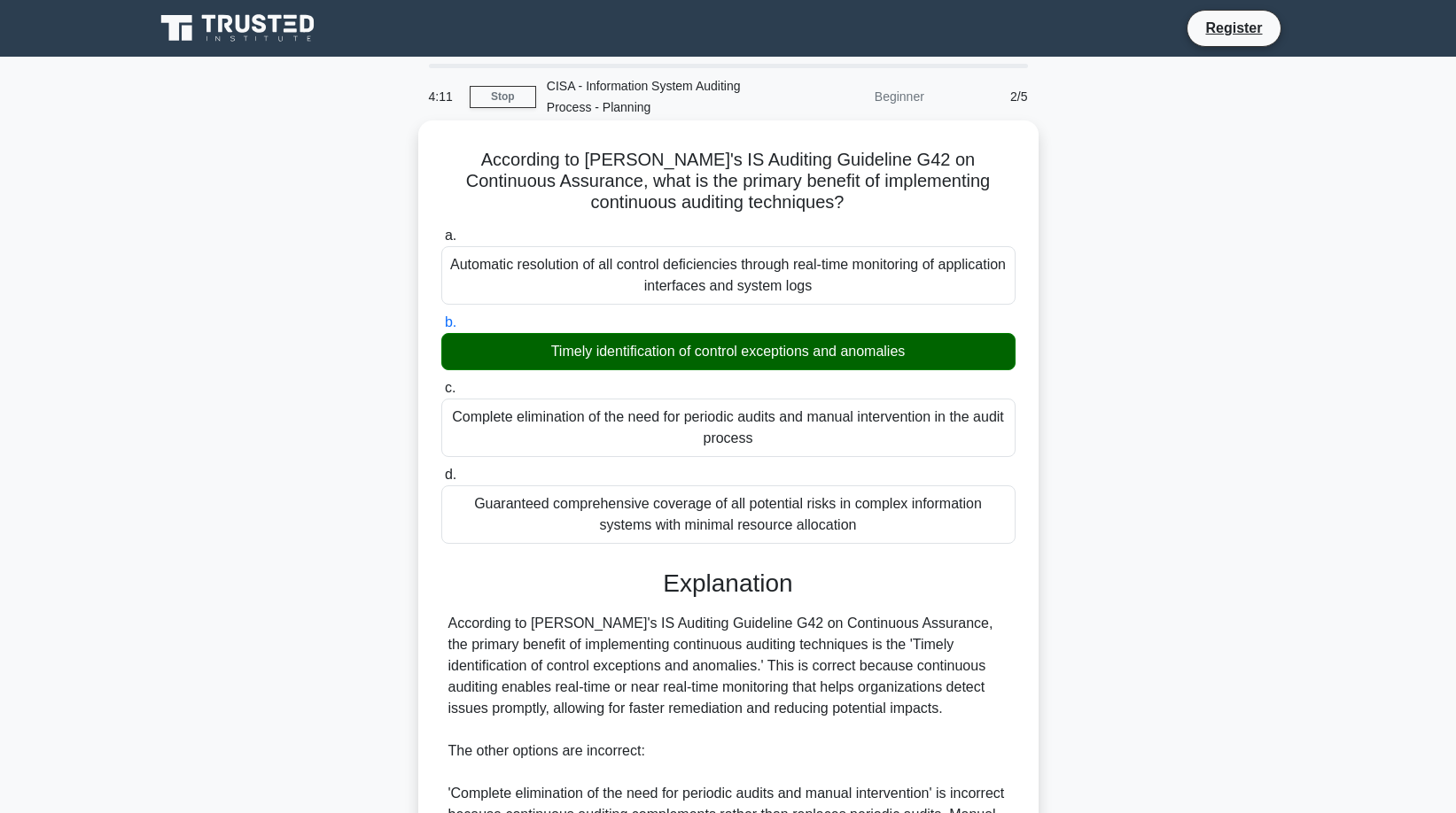
click at [851, 217] on div "According to ISACA's IS Auditing Guideline G42 on Continuous Assurance, what is…" at bounding box center [728, 642] width 606 height 1030
click at [652, 184] on h5 "According to ISACA's IS Auditing Guideline G42 on Continuous Assurance, what is…" at bounding box center [728, 181] width 578 height 66
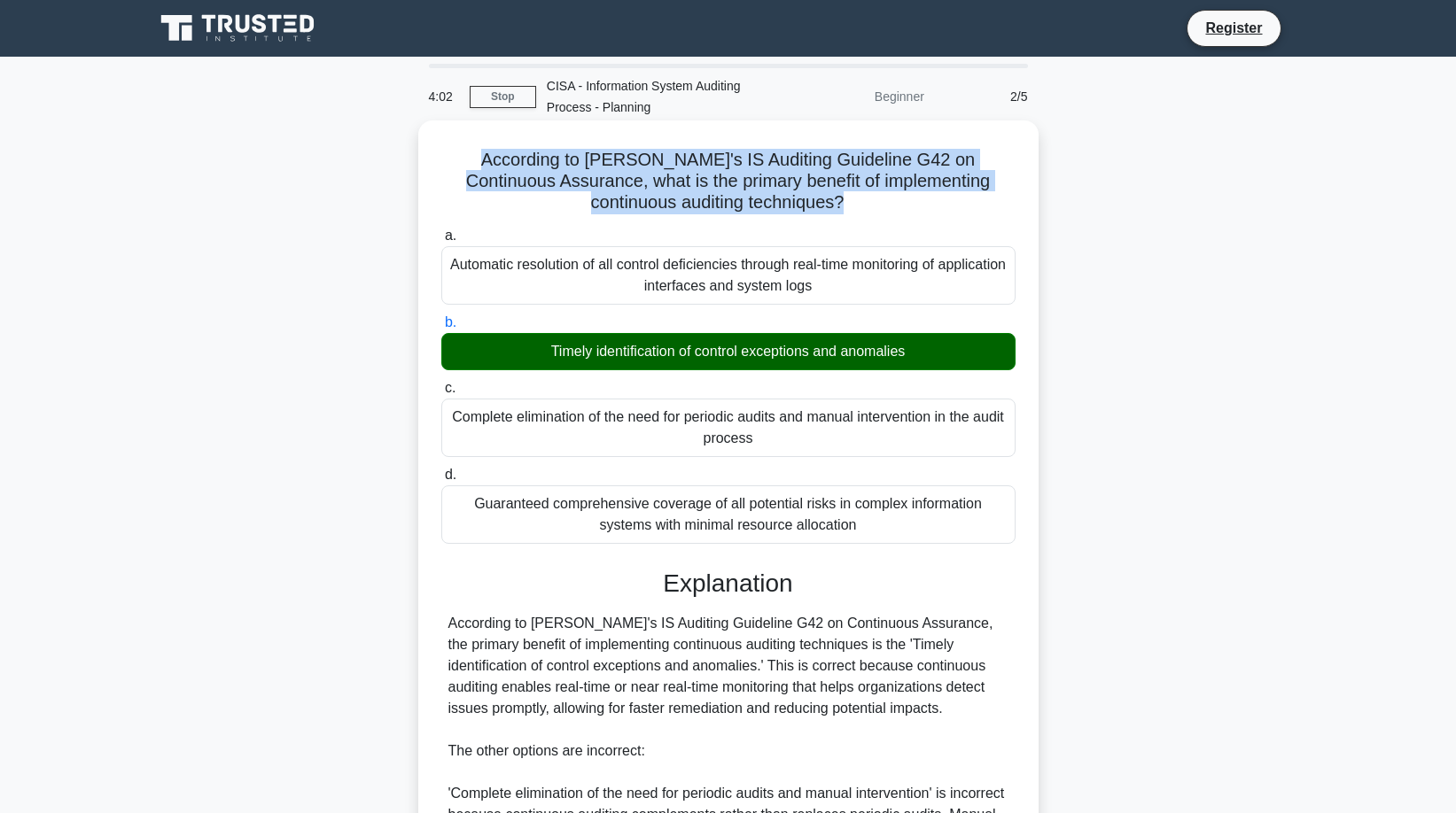
click at [652, 184] on h5 "According to ISACA's IS Auditing Guideline G42 on Continuous Assurance, what is…" at bounding box center [728, 181] width 578 height 66
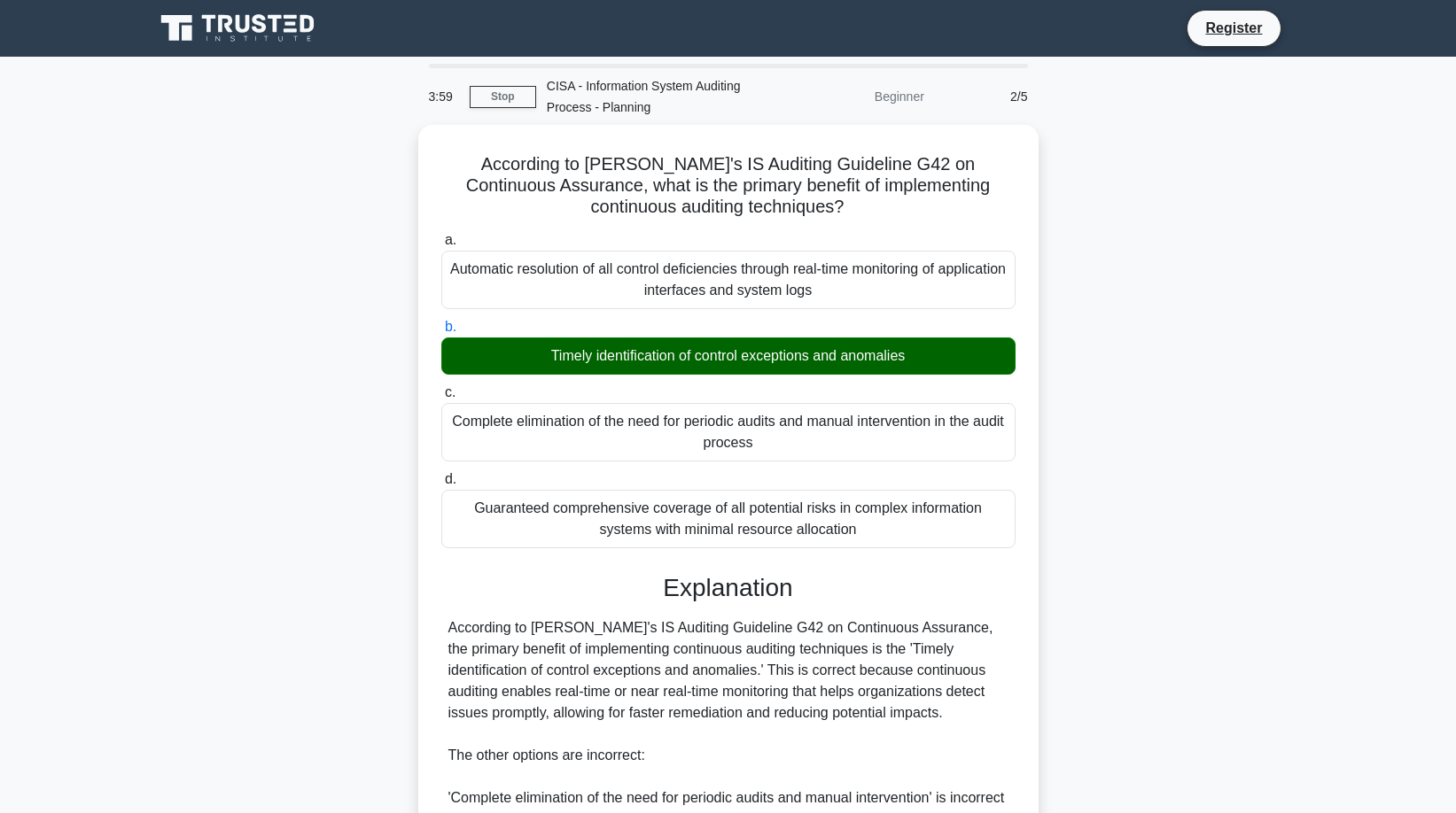
click at [354, 309] on div "According to ISACA's IS Auditing Guideline G42 on Continuous Assurance, what is…" at bounding box center [729, 658] width 1170 height 1065
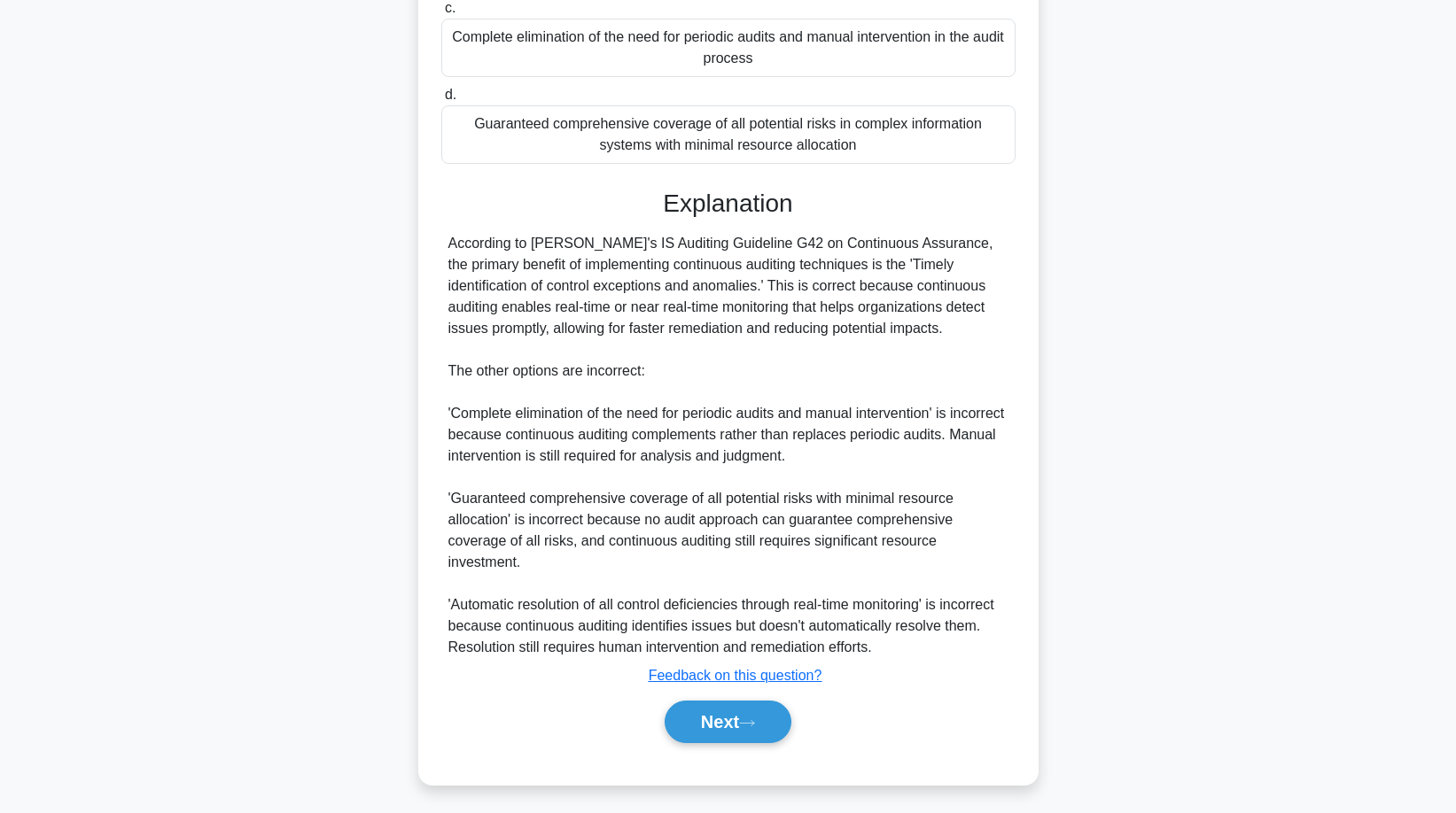
scroll to position [385, 0]
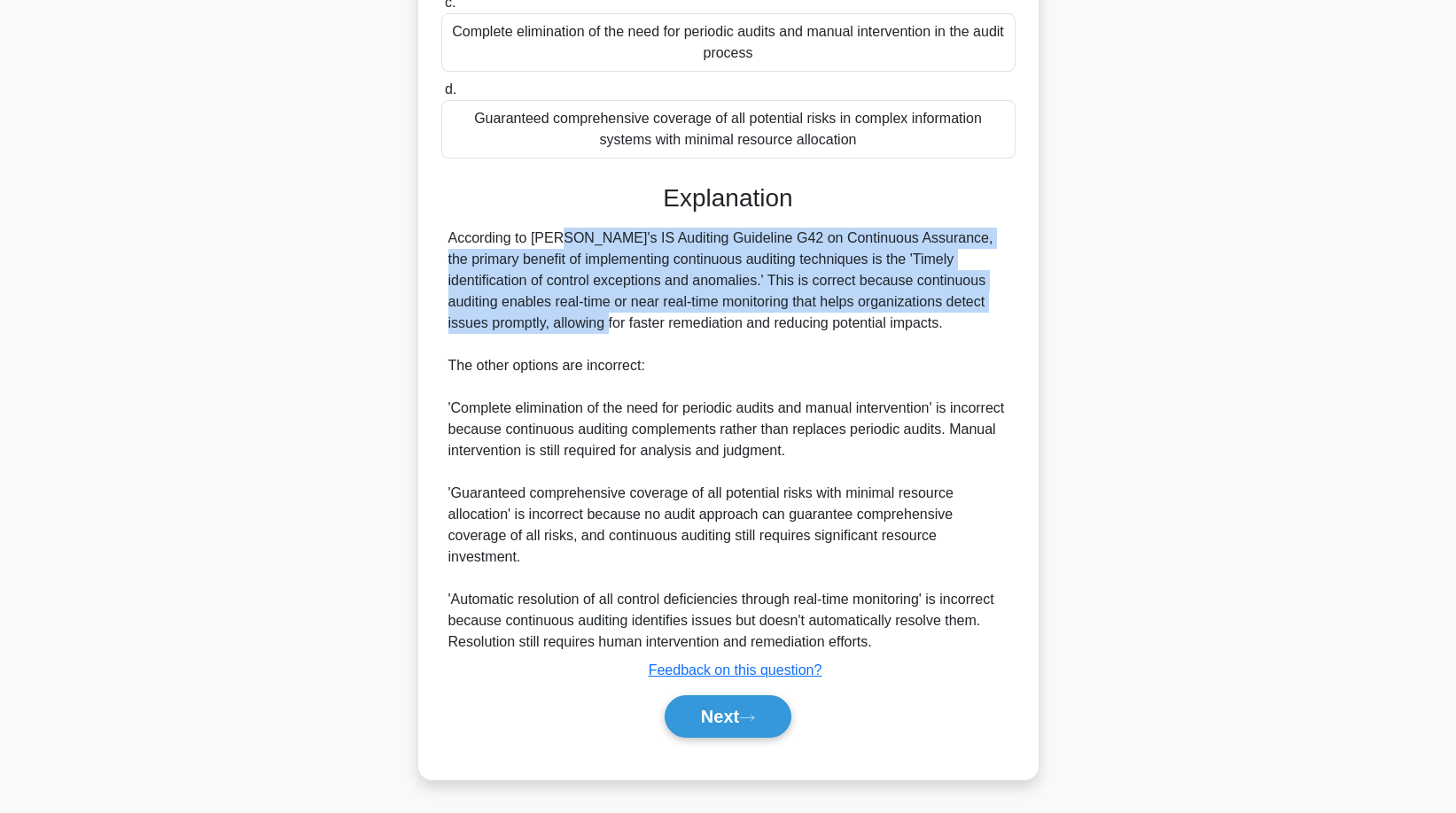
drag, startPoint x: 442, startPoint y: 233, endPoint x: 448, endPoint y: 327, distance: 94.2
click at [448, 327] on div "According to ISACA's IS Auditing Guideline G42 on Continuous Assurance, the pri…" at bounding box center [728, 440] width 574 height 425
click at [448, 327] on div "According to ISACA's IS Auditing Guideline G42 on Continuous Assurance, the pri…" at bounding box center [728, 440] width 560 height 425
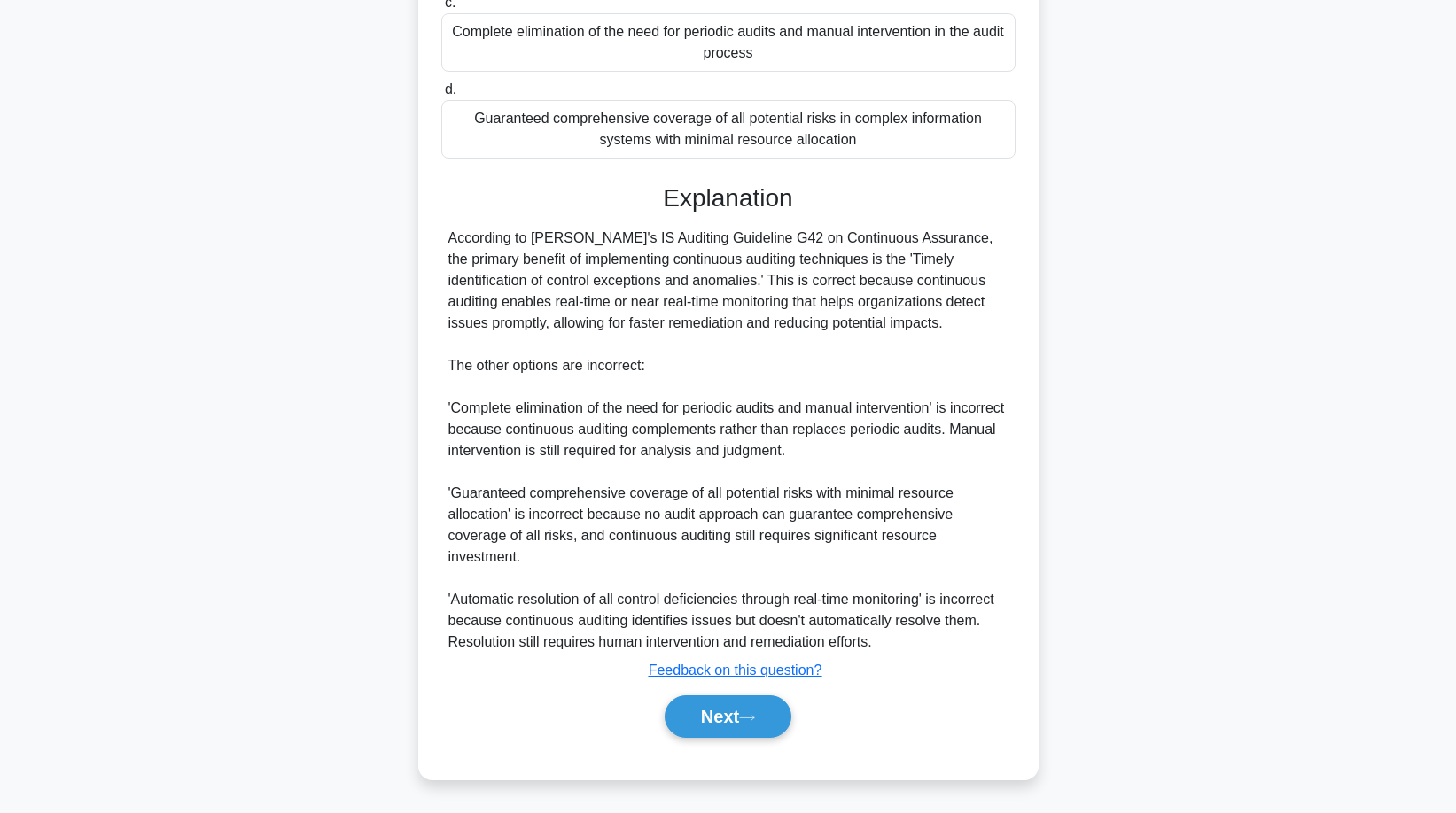
click at [746, 281] on div "According to ISACA's IS Auditing Guideline G42 on Continuous Assurance, the pri…" at bounding box center [728, 440] width 560 height 425
